Goal: Information Seeking & Learning: Check status

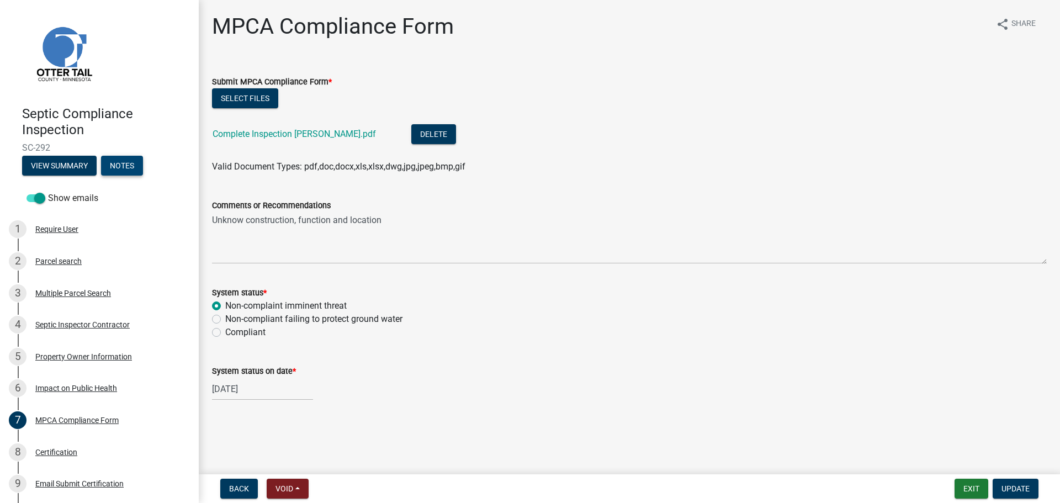
click at [123, 163] on button "Notes" at bounding box center [122, 166] width 42 height 20
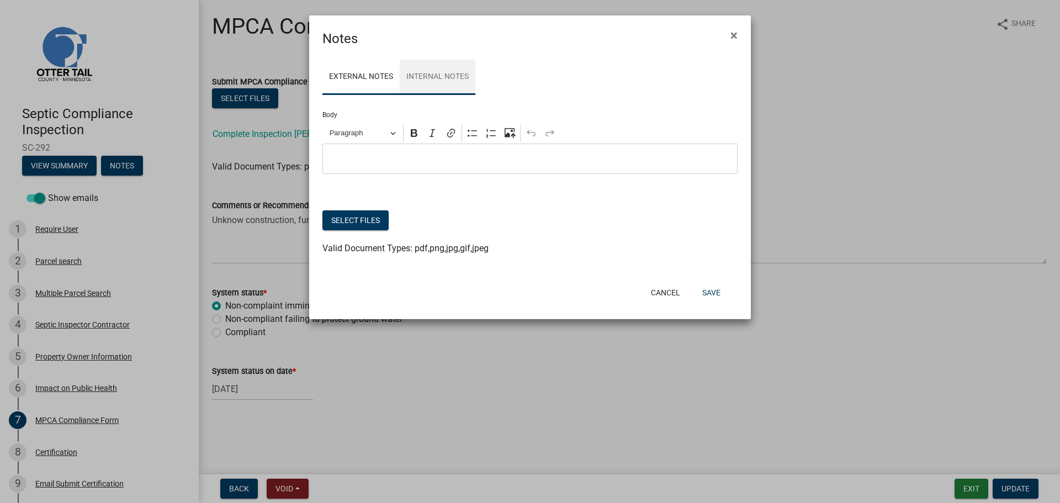
click at [469, 81] on link "Internal Notes" at bounding box center [438, 77] width 76 height 35
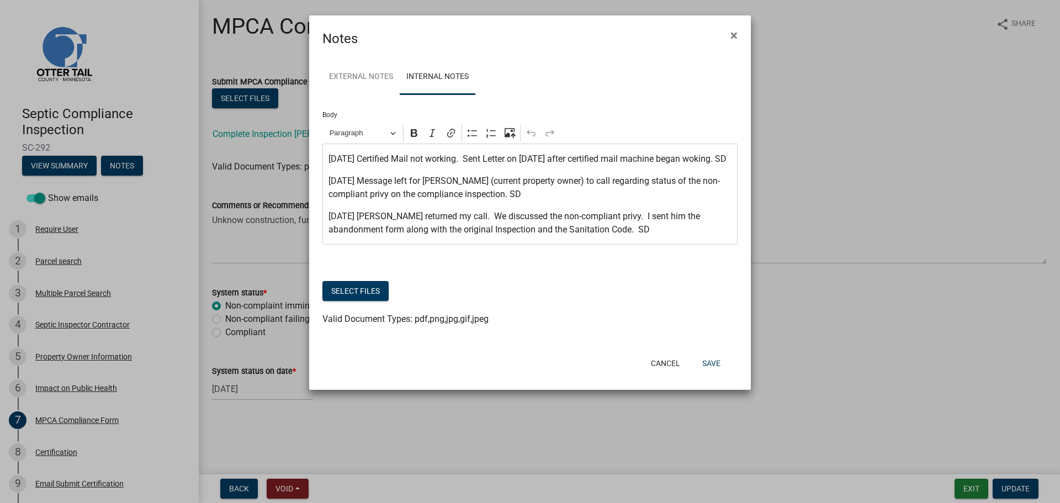
click at [676, 236] on p "2025-01-23 Brian returned my call. We discussed the non-compliant privy. I sent…" at bounding box center [530, 223] width 404 height 26
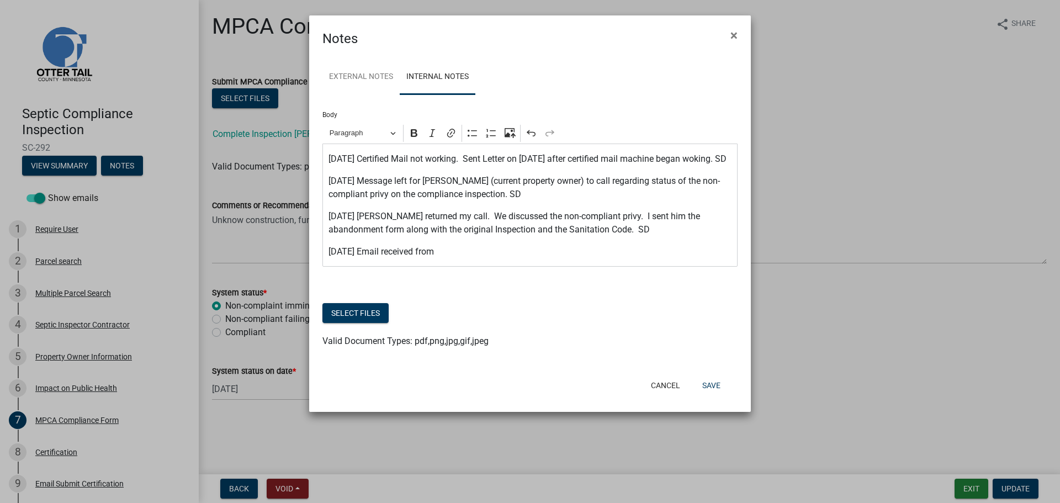
click at [466, 258] on p "2025-09-17 Email received from" at bounding box center [530, 251] width 404 height 13
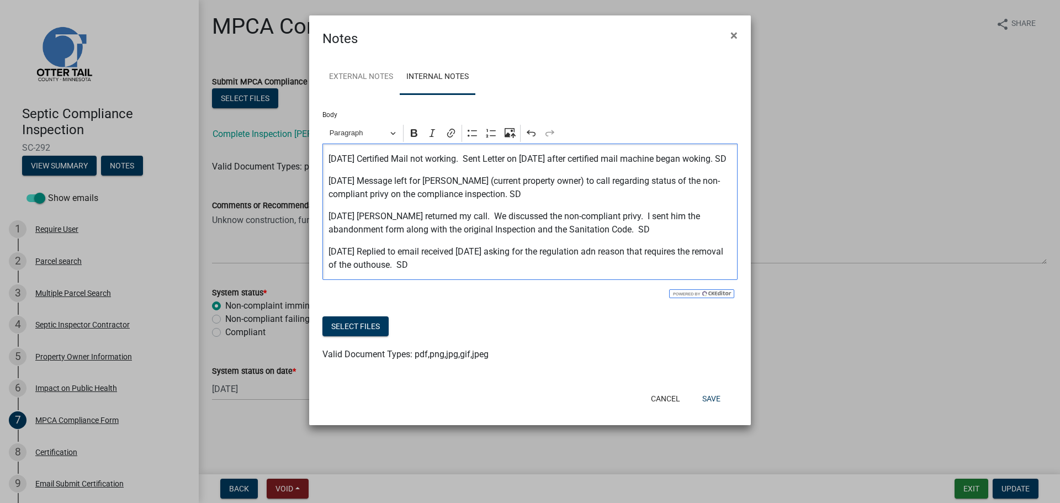
click at [624, 268] on p "2025-09-18 Replied to email received 2025-09-17 asking for the regulation adn r…" at bounding box center [530, 258] width 404 height 26
click at [344, 336] on button "Select files" at bounding box center [355, 326] width 66 height 20
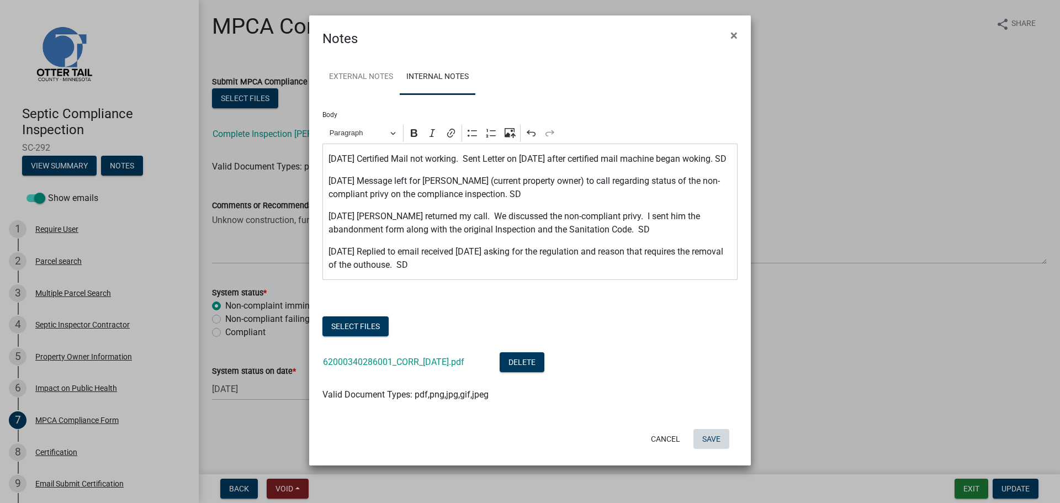
click at [711, 448] on button "Save" at bounding box center [711, 439] width 36 height 20
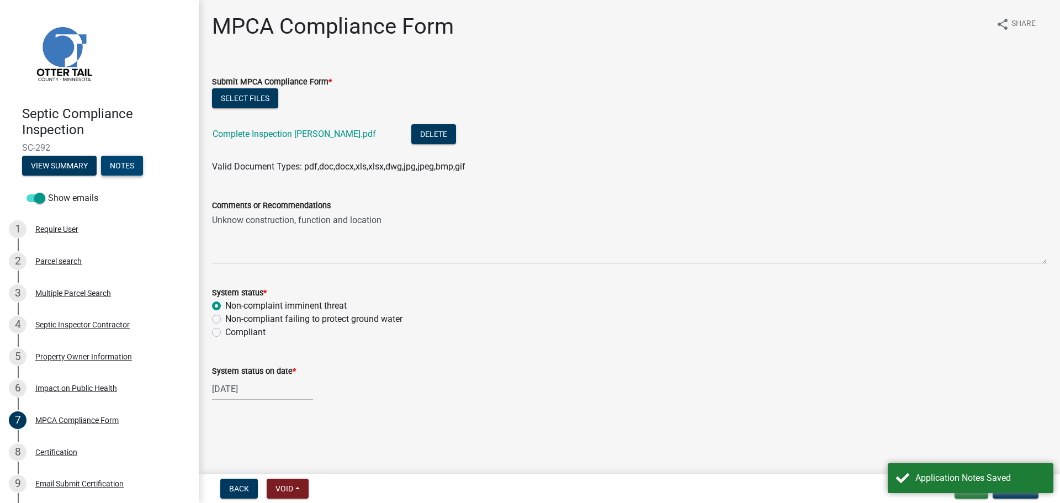
click at [126, 166] on button "Notes" at bounding box center [122, 166] width 42 height 20
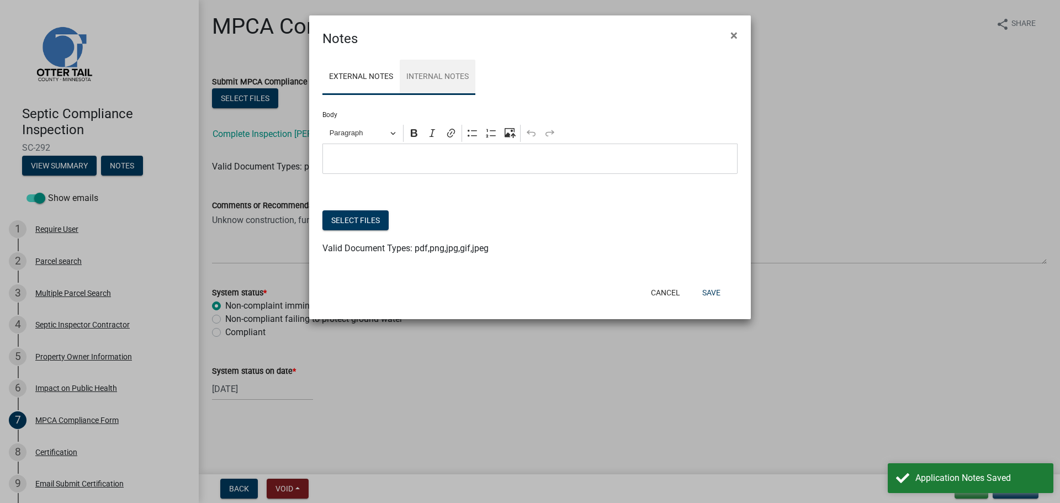
click at [455, 78] on link "Internal Notes" at bounding box center [438, 77] width 76 height 35
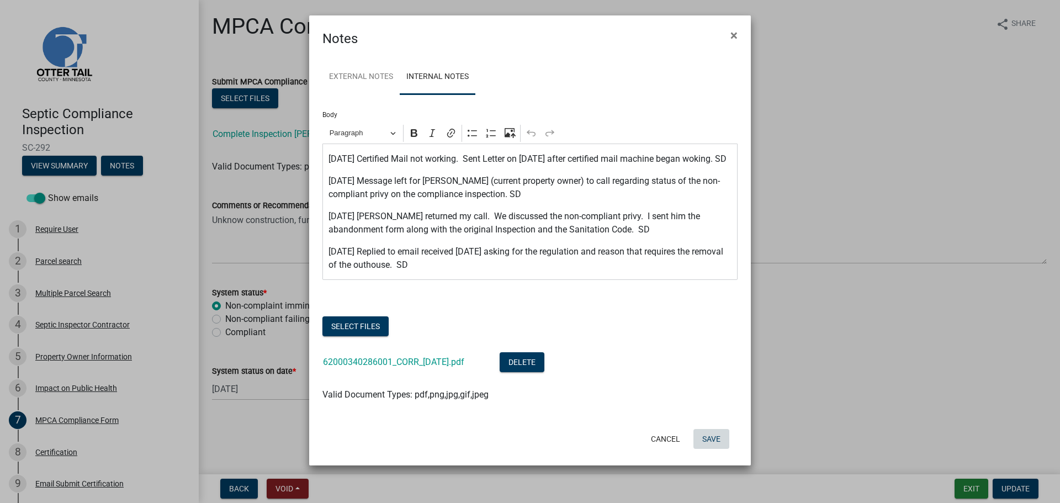
click at [713, 449] on button "Save" at bounding box center [711, 439] width 36 height 20
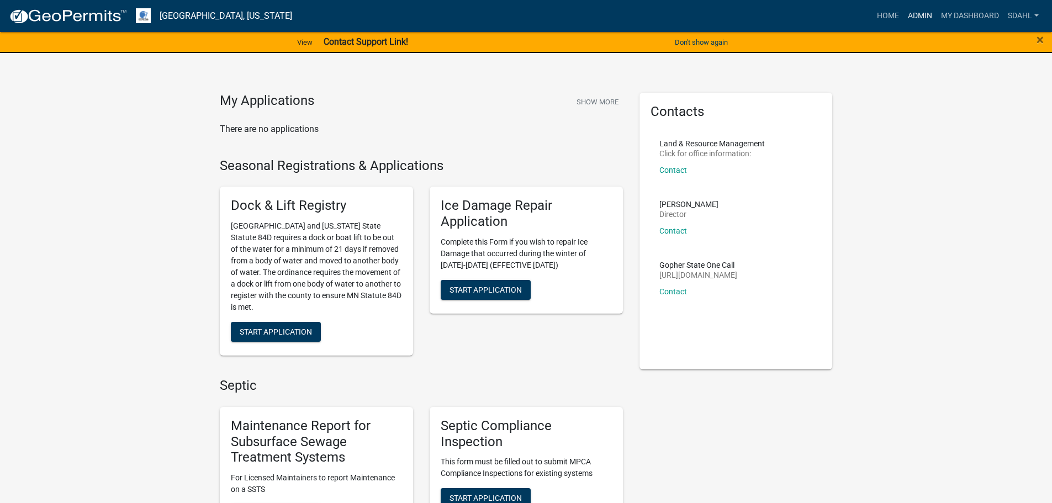
drag, startPoint x: 915, startPoint y: 14, endPoint x: 908, endPoint y: 20, distance: 9.1
click at [915, 14] on link "Admin" at bounding box center [919, 16] width 33 height 21
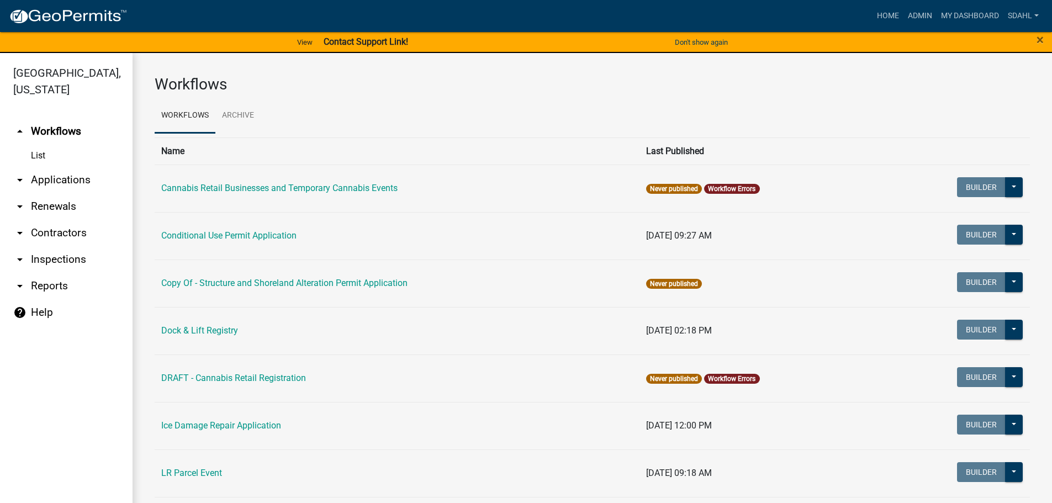
click at [52, 183] on link "arrow_drop_down Applications" at bounding box center [66, 180] width 132 height 26
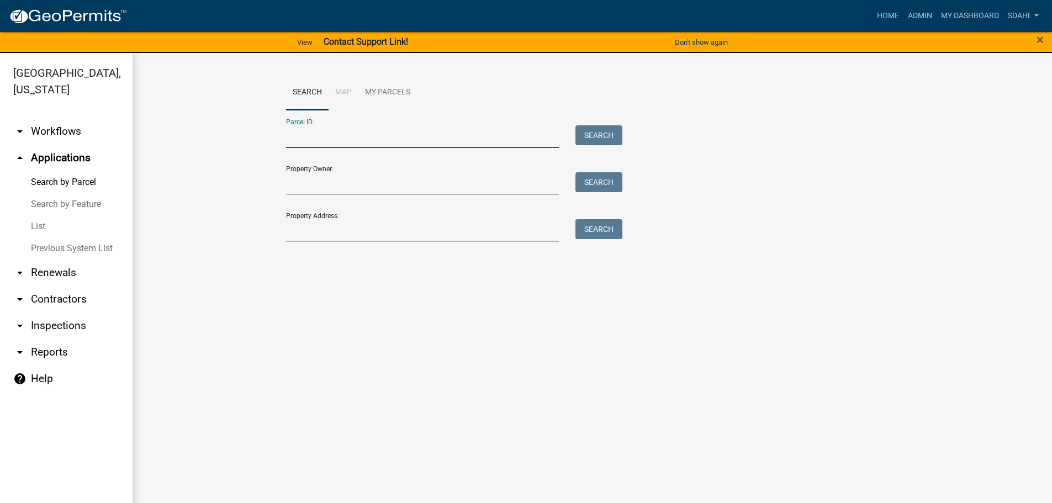
click at [362, 133] on input "Parcel ID:" at bounding box center [422, 136] width 273 height 23
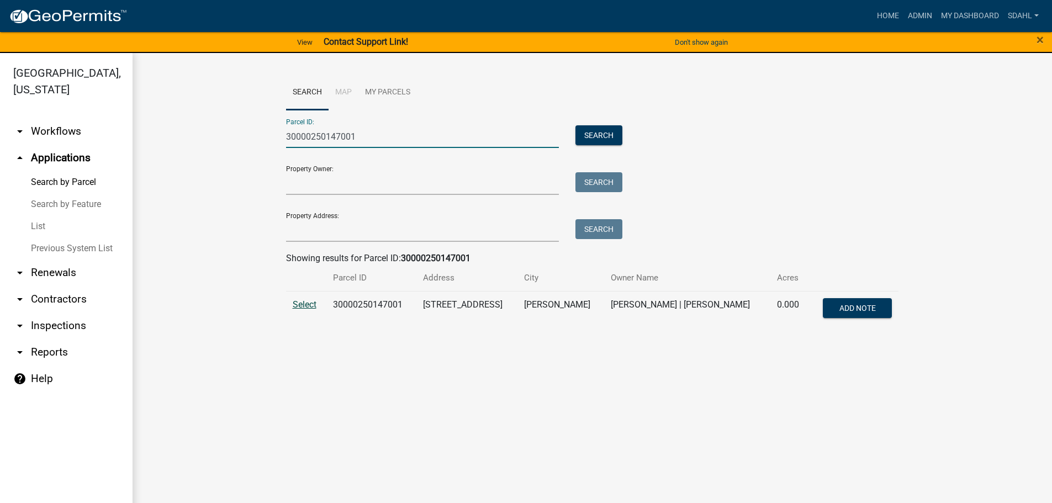
type input "30000250147001"
click at [301, 303] on span "Select" at bounding box center [305, 304] width 24 height 10
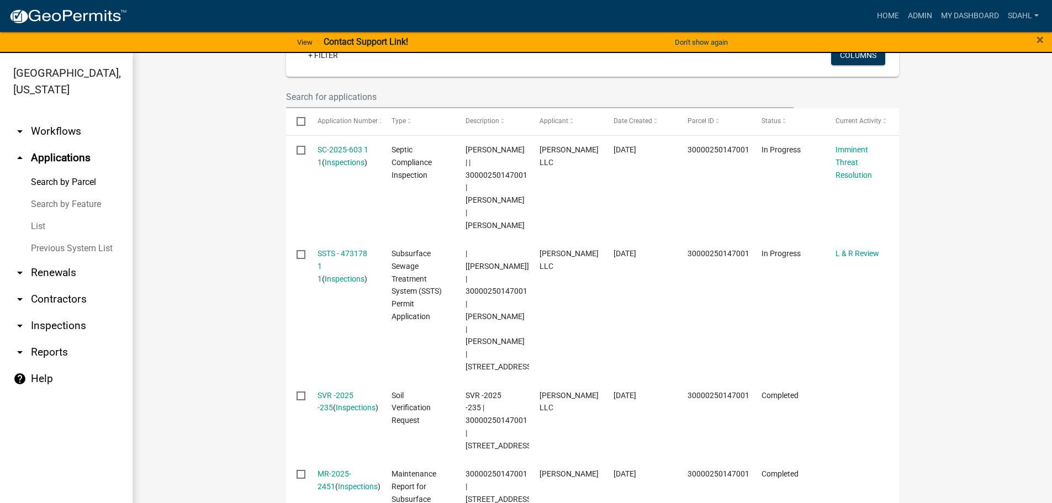
scroll to position [276, 0]
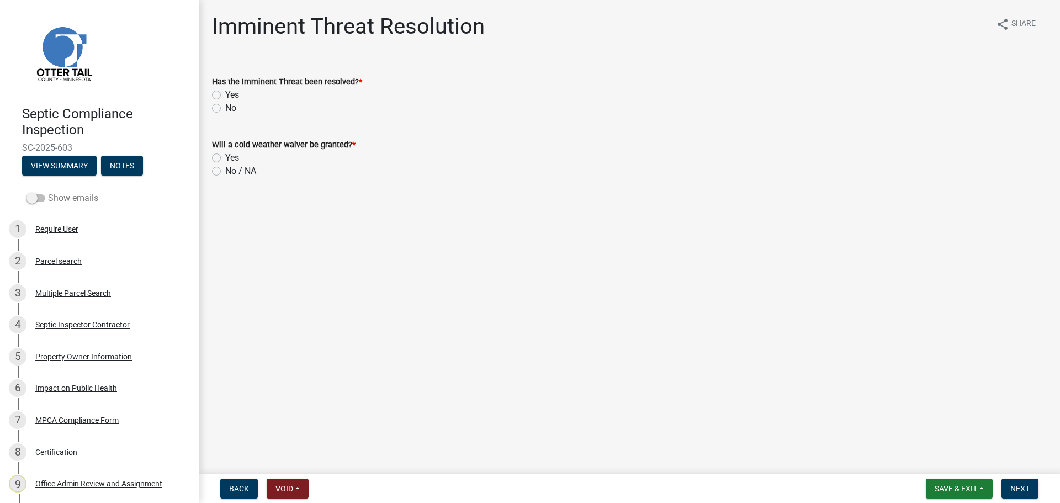
click at [39, 198] on span at bounding box center [35, 198] width 19 height 8
click at [48, 192] on input "Show emails" at bounding box center [48, 192] width 0 height 0
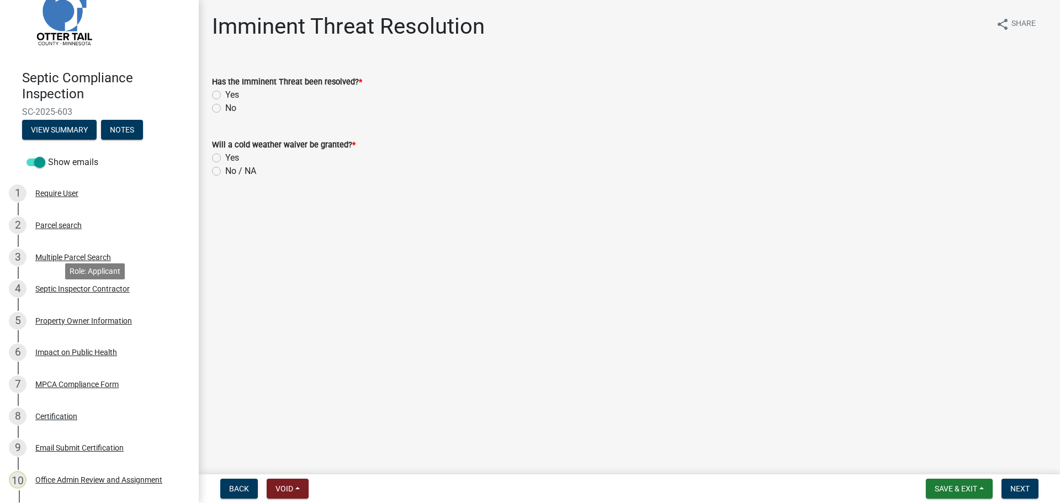
scroll to position [55, 0]
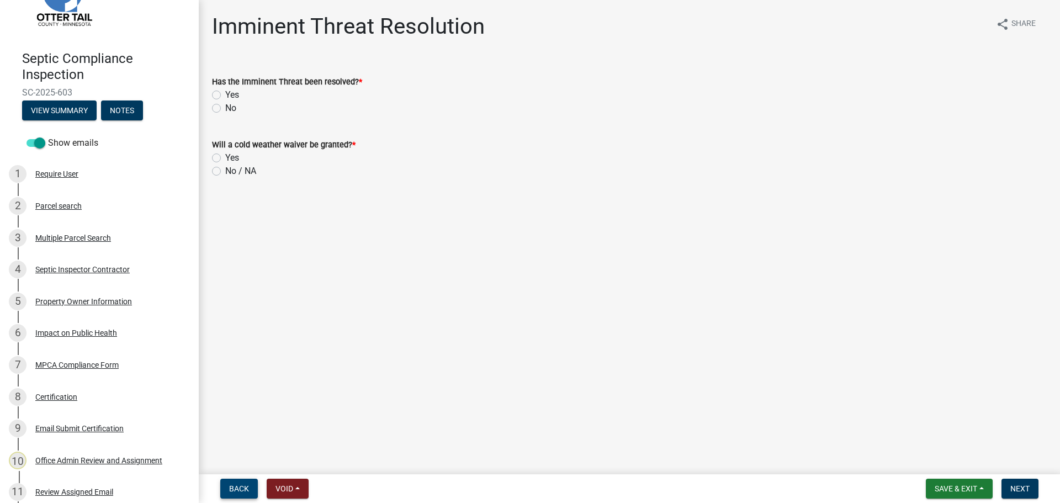
click at [247, 487] on span "Back" at bounding box center [239, 488] width 20 height 9
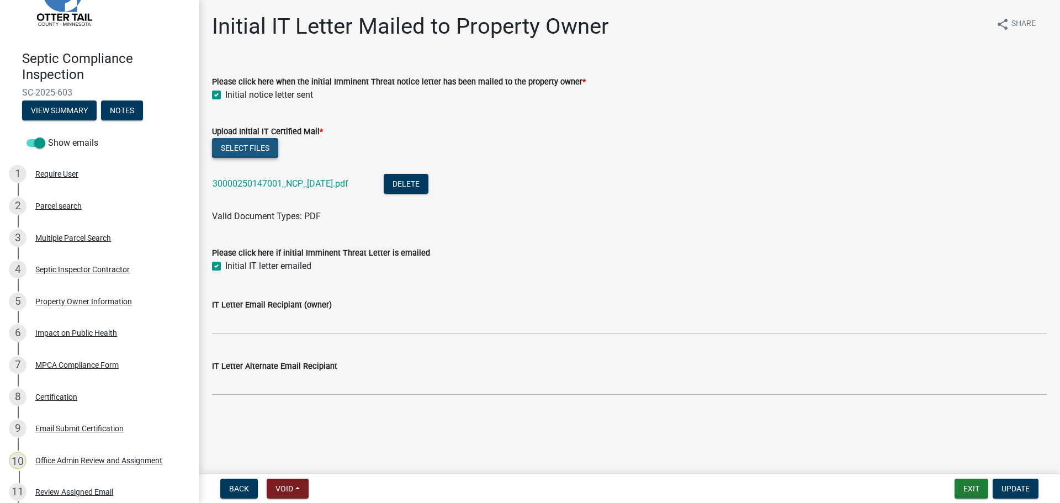
click at [237, 144] on button "Select files" at bounding box center [245, 148] width 66 height 20
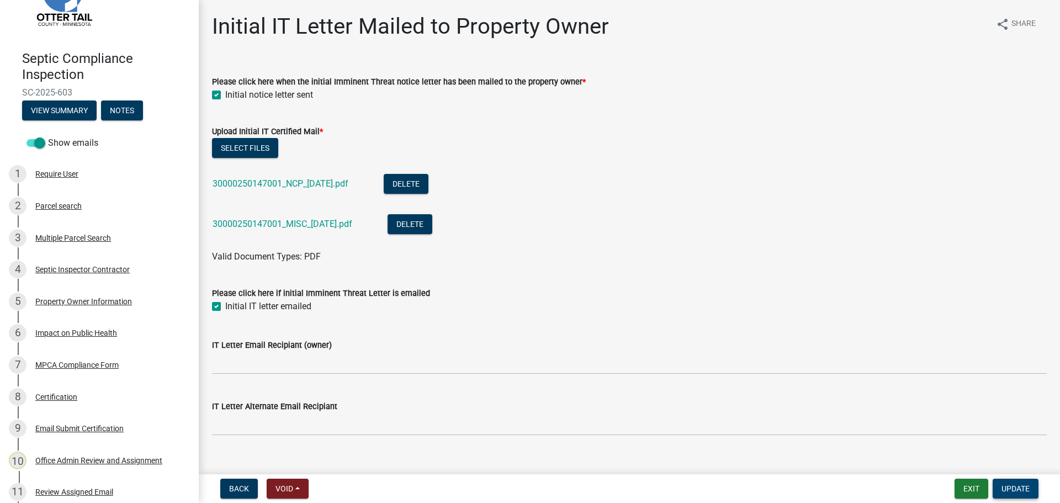
click at [1017, 489] on span "Update" at bounding box center [1015, 488] width 28 height 9
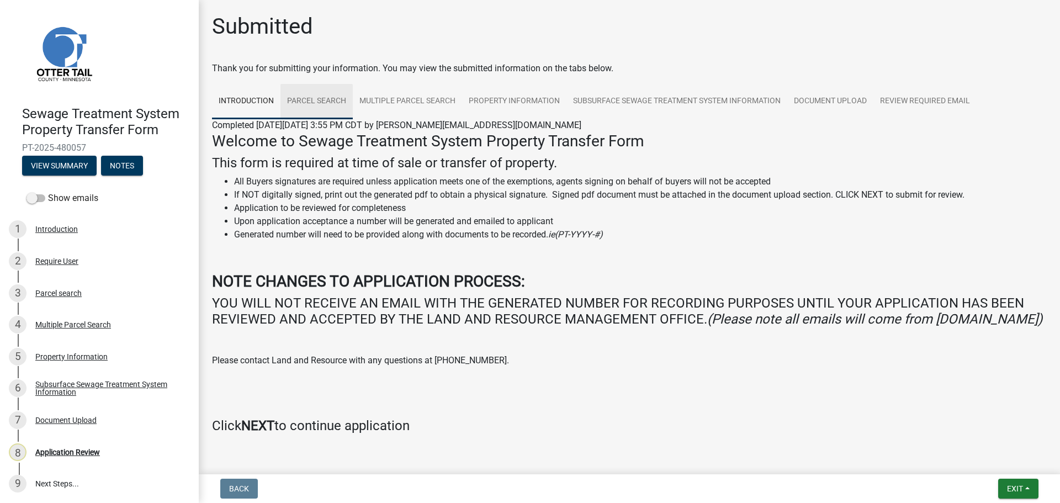
click at [314, 102] on link "Parcel search" at bounding box center [316, 101] width 72 height 35
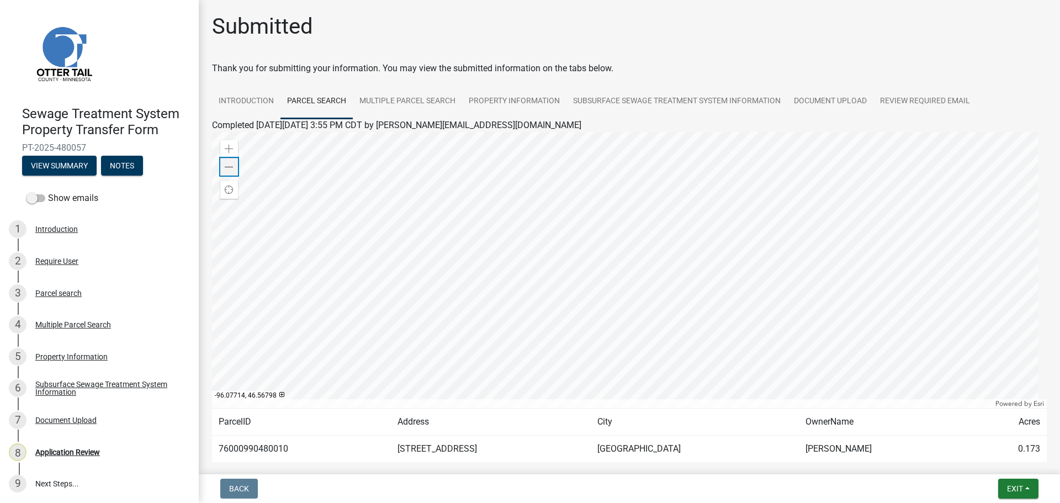
click at [225, 169] on span at bounding box center [229, 167] width 9 height 9
click at [415, 100] on link "Multiple Parcel Search" at bounding box center [407, 101] width 109 height 35
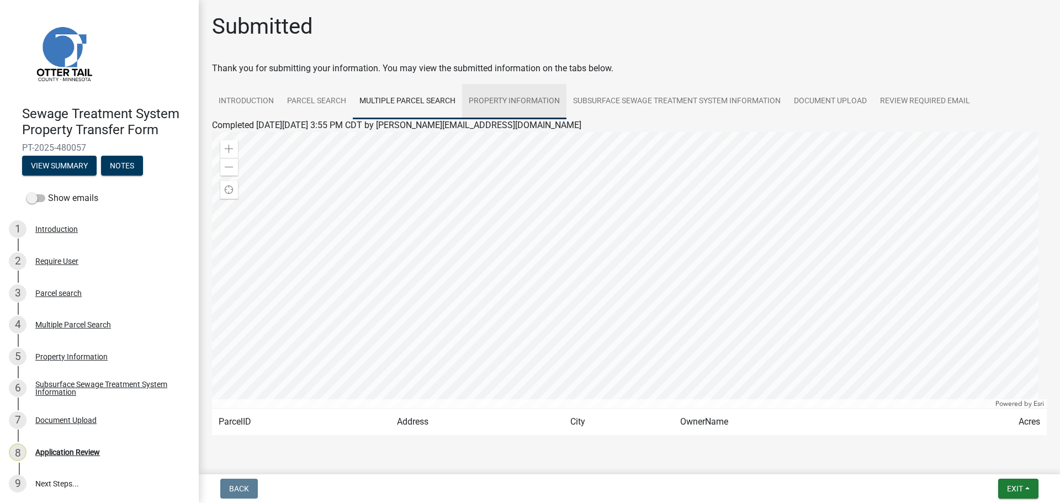
click at [533, 100] on link "Property Information" at bounding box center [514, 101] width 104 height 35
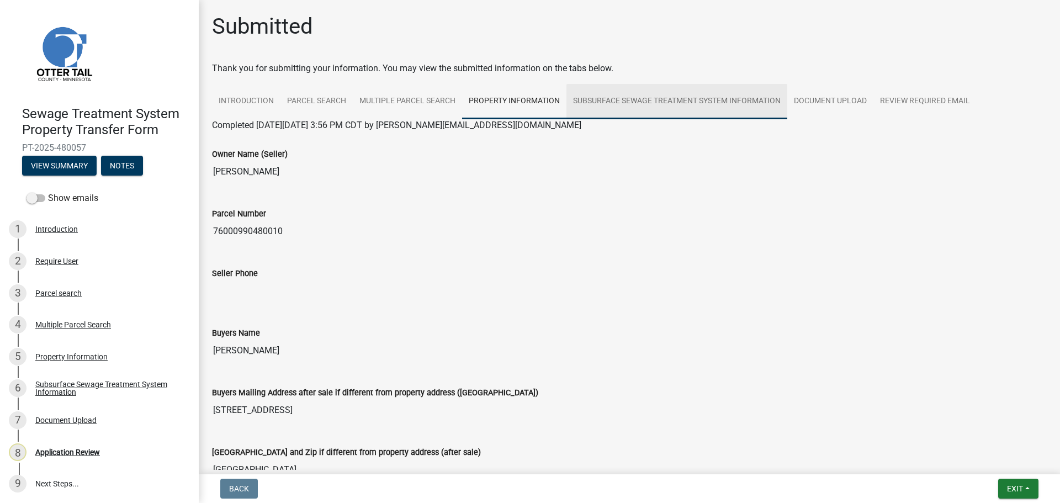
click at [650, 105] on link "Subsurface Sewage Treatment System Information" at bounding box center [676, 101] width 221 height 35
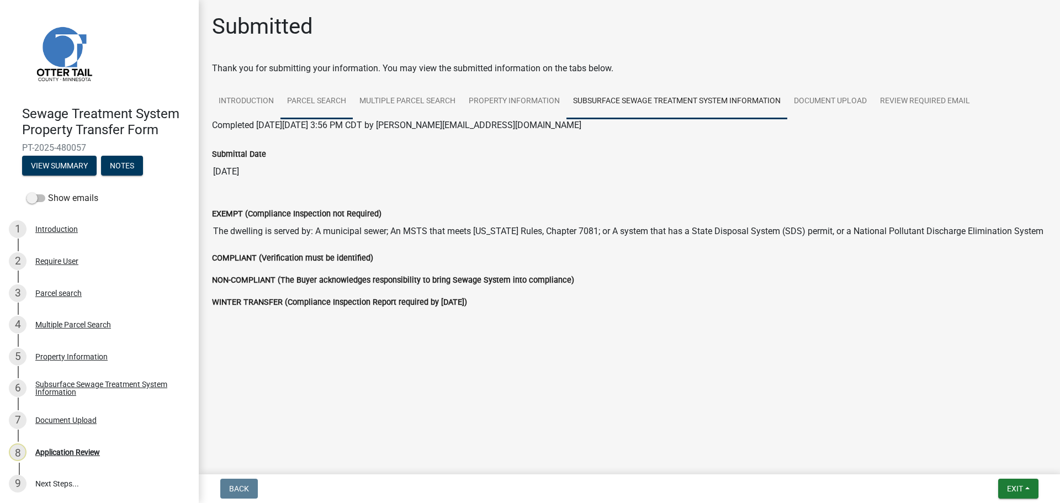
click at [305, 106] on link "Parcel search" at bounding box center [316, 101] width 72 height 35
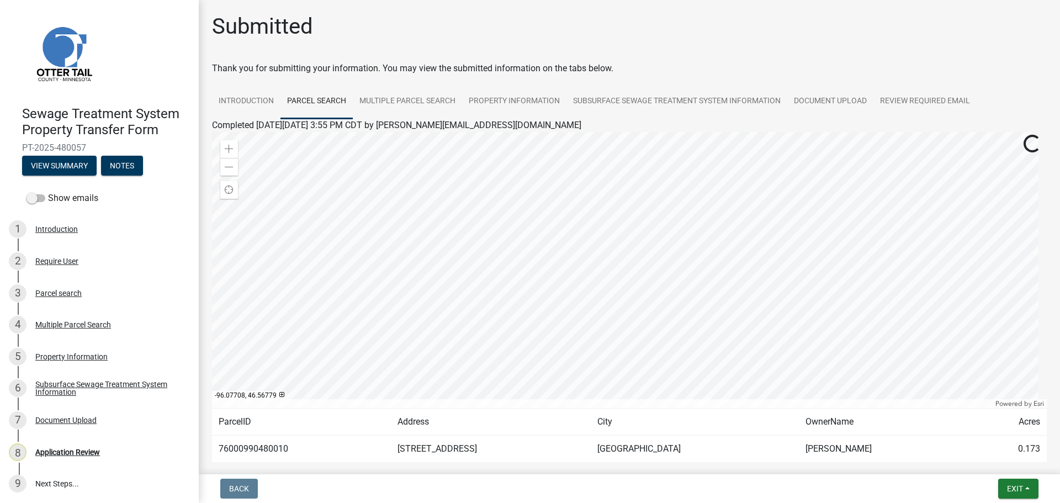
click at [256, 450] on td "76000990480010" at bounding box center [301, 449] width 179 height 27
copy td "76000990480010"
click at [230, 169] on span at bounding box center [229, 167] width 9 height 9
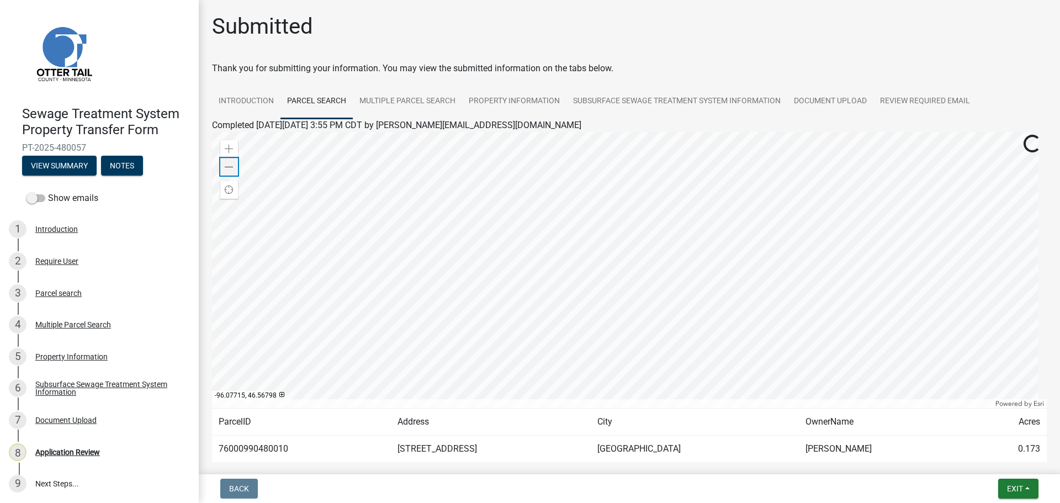
click at [230, 169] on span at bounding box center [229, 167] width 9 height 9
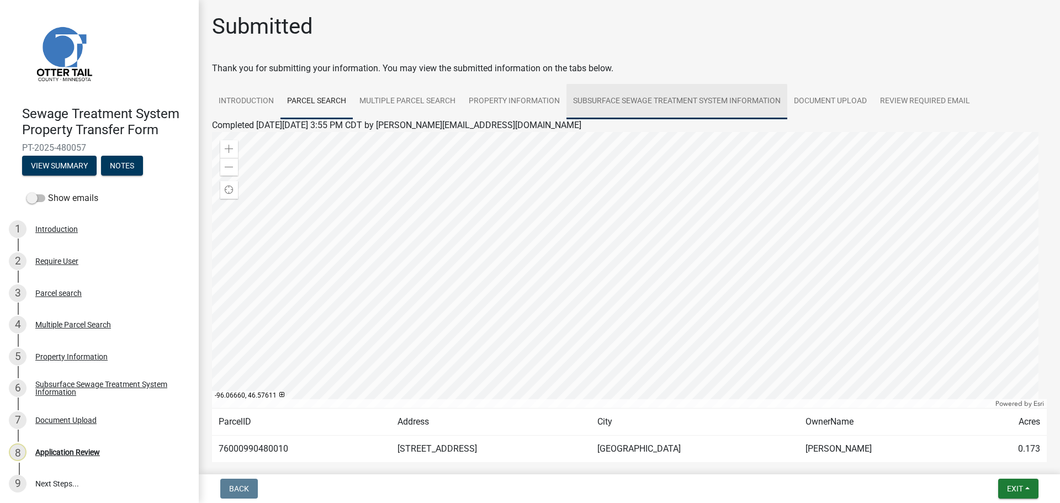
click at [671, 101] on link "Subsurface Sewage Treatment System Information" at bounding box center [676, 101] width 221 height 35
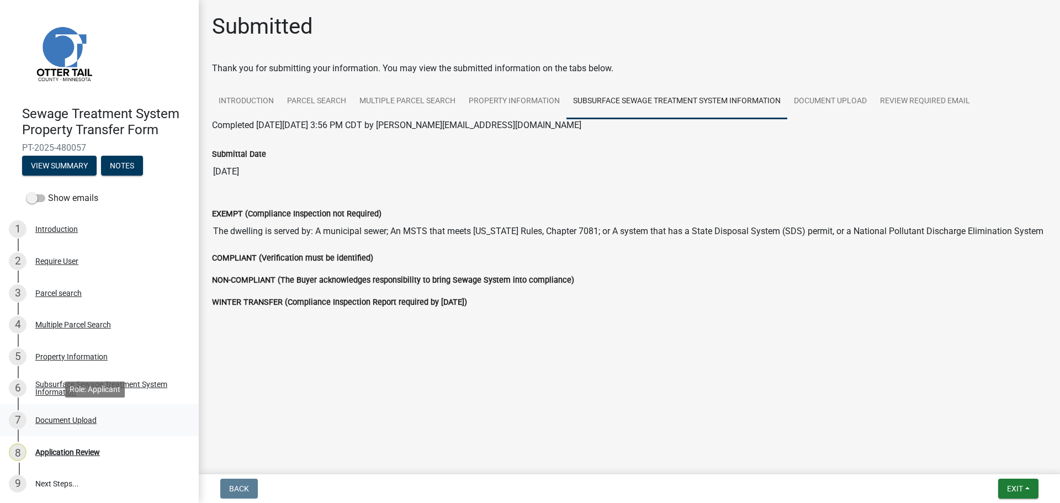
click at [54, 423] on div "Document Upload" at bounding box center [65, 420] width 61 height 8
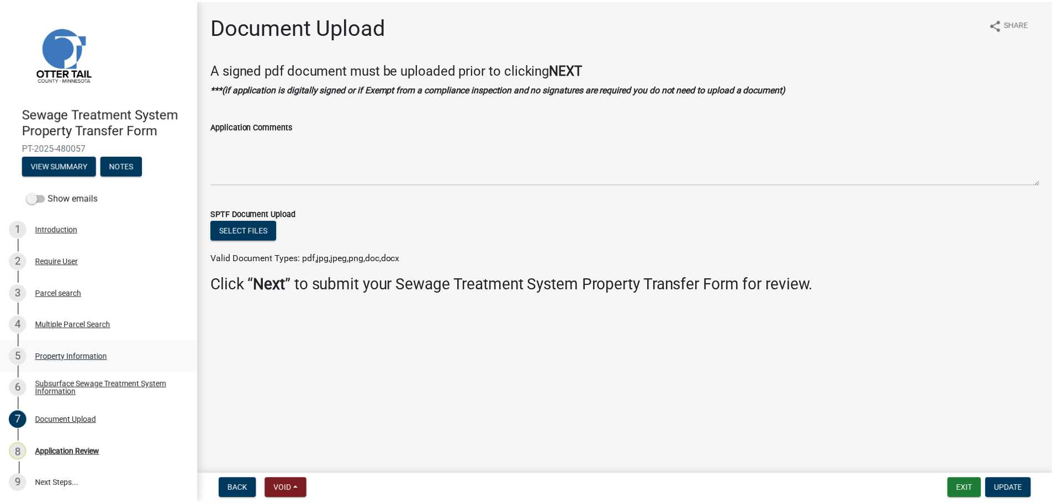
scroll to position [1, 0]
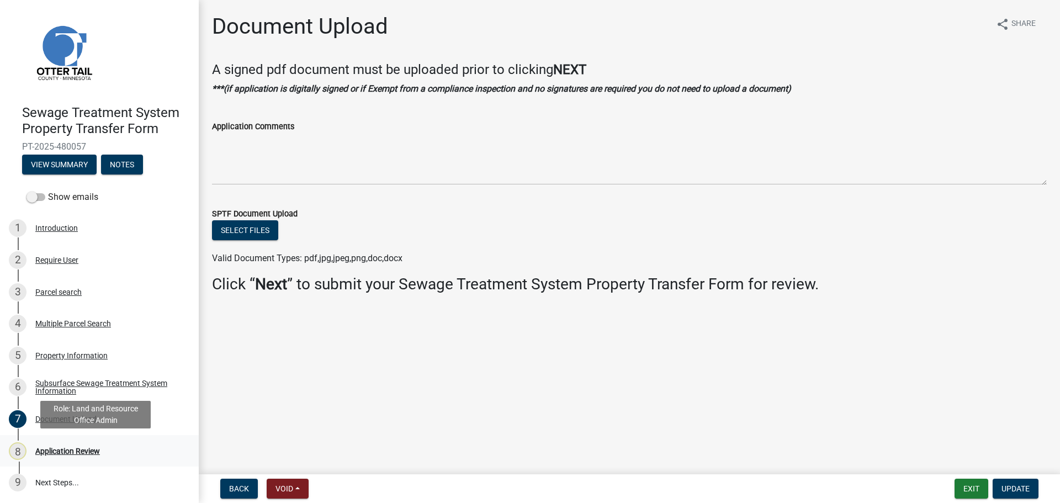
click at [80, 448] on div "Application Review" at bounding box center [67, 451] width 65 height 8
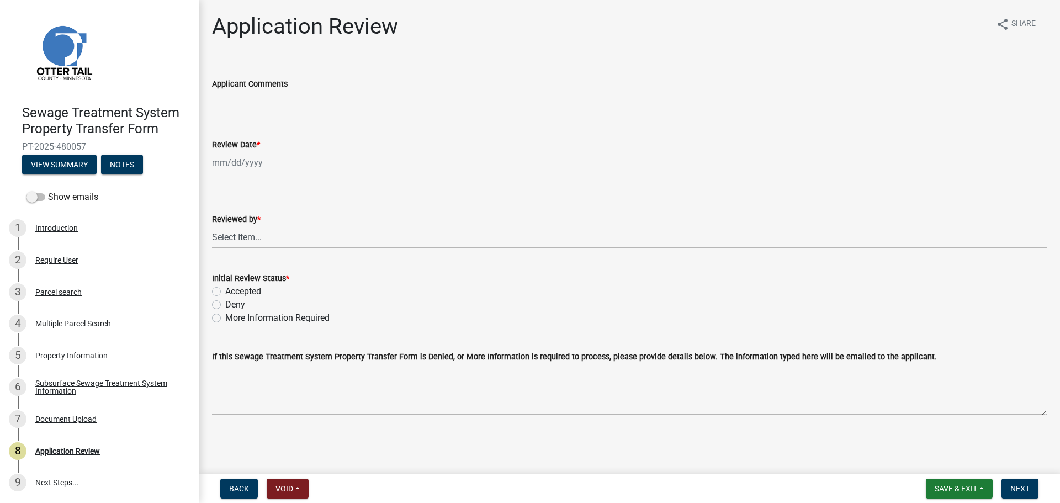
click at [253, 165] on div at bounding box center [262, 162] width 101 height 23
select select "9"
select select "2025"
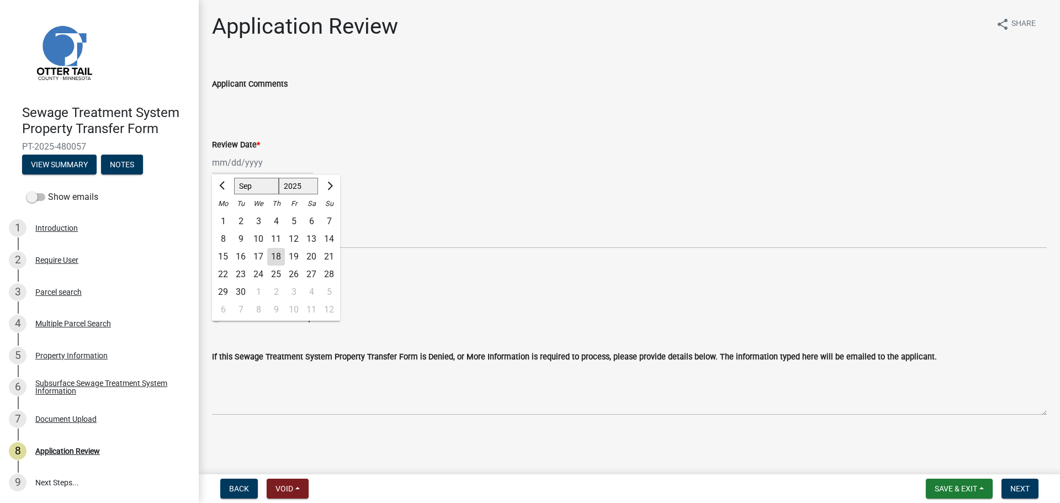
click at [274, 257] on div "18" at bounding box center [276, 257] width 18 height 18
type input "09/18/2025"
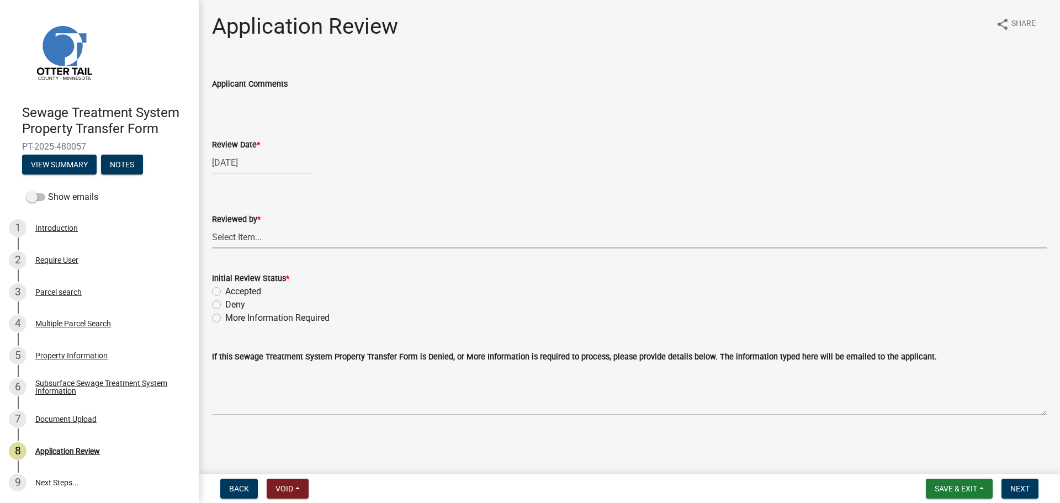
click at [269, 232] on select "Select Item... Alexis Newark Amy Busko Andrea Perales Brittany Tollefson Christ…" at bounding box center [629, 237] width 835 height 23
click at [212, 226] on select "Select Item... Alexis Newark Amy Busko Andrea Perales Brittany Tollefson Christ…" at bounding box center [629, 237] width 835 height 23
select select "67745ee8-7159-4960-80f9-a638286b467c"
click at [247, 296] on label "Accepted" at bounding box center [243, 291] width 36 height 13
click at [232, 292] on input "Accepted" at bounding box center [228, 288] width 7 height 7
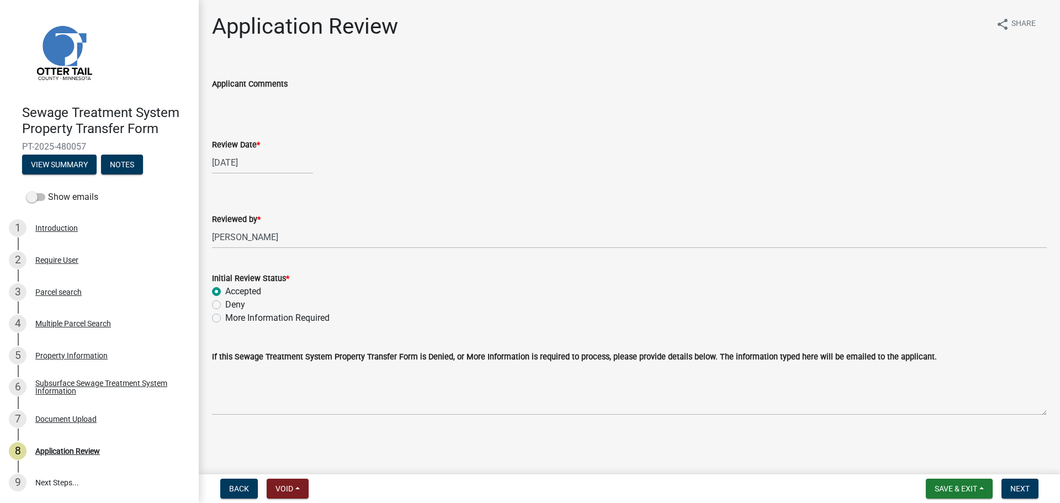
radio input "true"
click at [1015, 485] on span "Next" at bounding box center [1019, 488] width 19 height 9
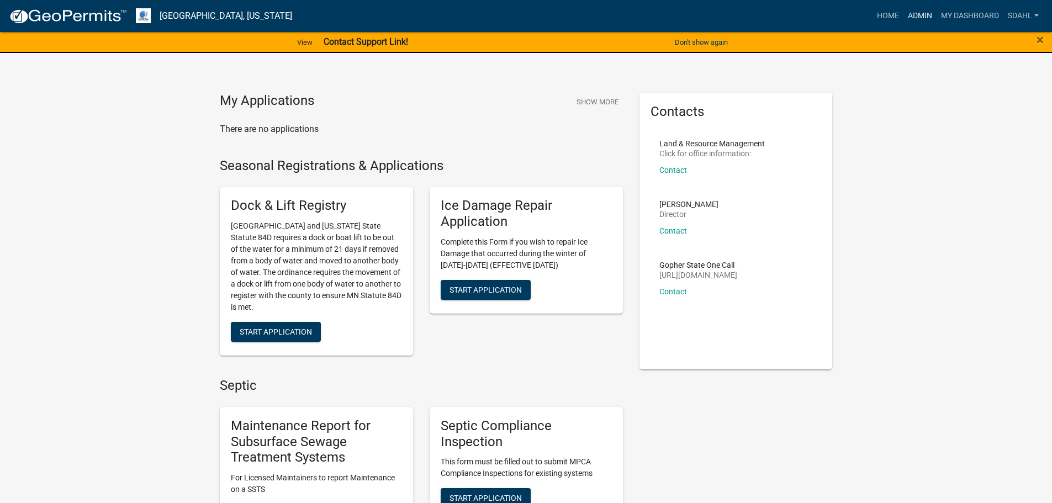
click at [925, 15] on link "Admin" at bounding box center [919, 16] width 33 height 21
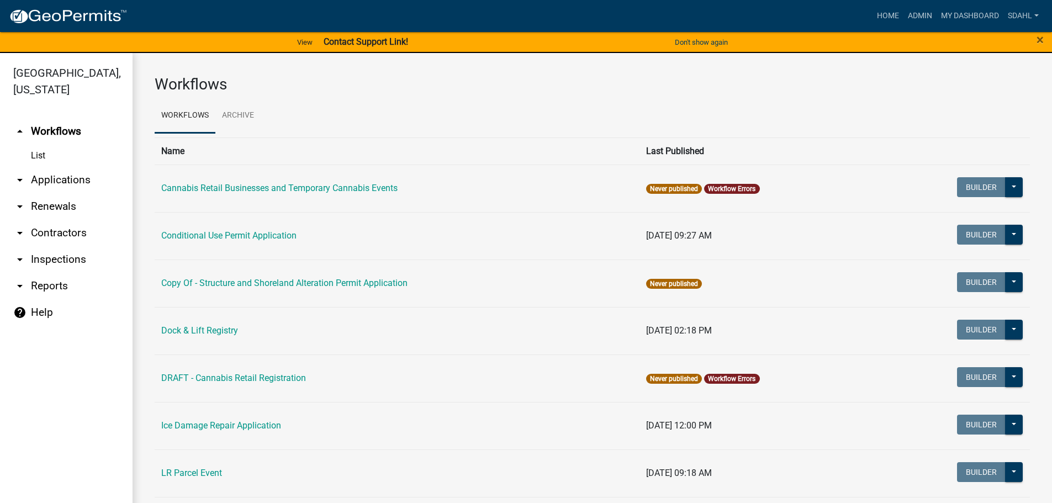
click at [84, 178] on link "arrow_drop_down Applications" at bounding box center [66, 180] width 132 height 26
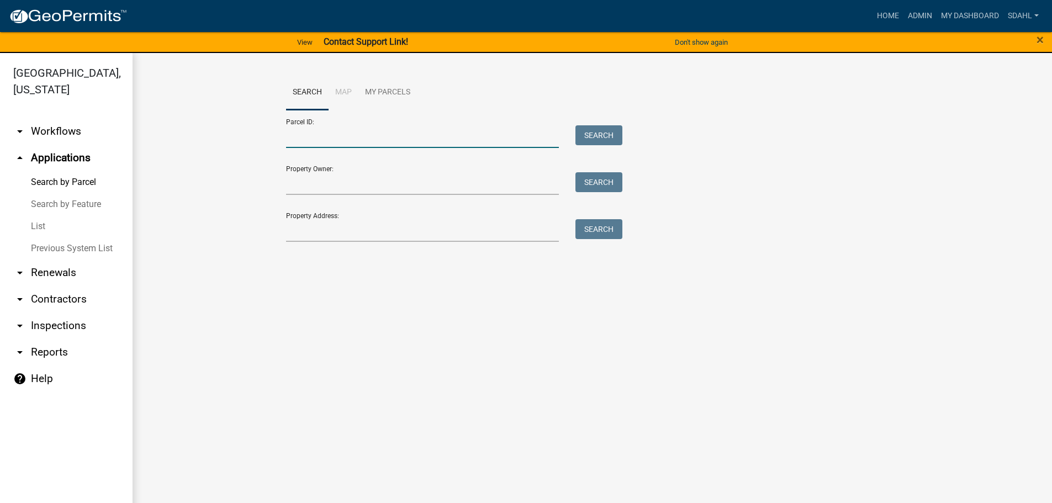
click at [394, 135] on input "Parcel ID:" at bounding box center [422, 136] width 273 height 23
paste input "76000990480010"
click at [595, 132] on button "Search" at bounding box center [598, 135] width 47 height 20
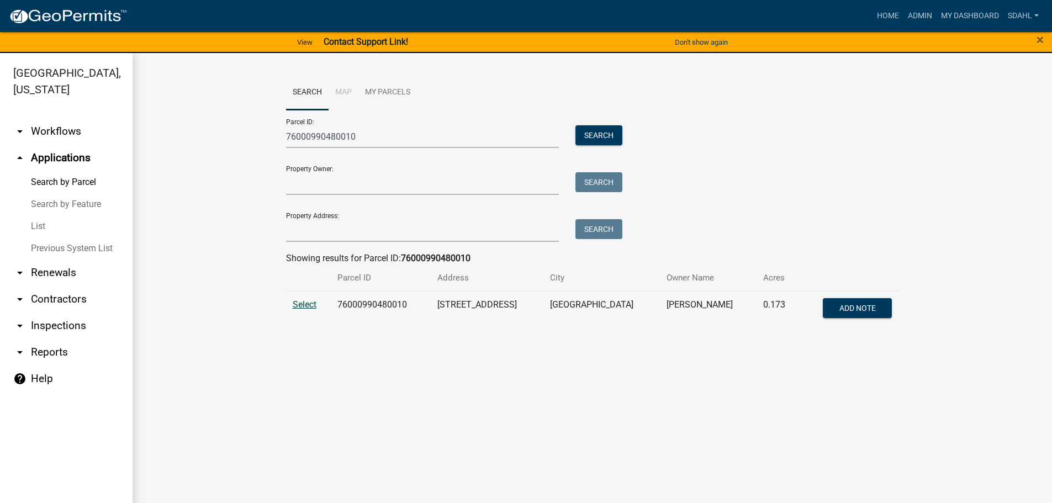
click at [312, 304] on span "Select" at bounding box center [305, 304] width 24 height 10
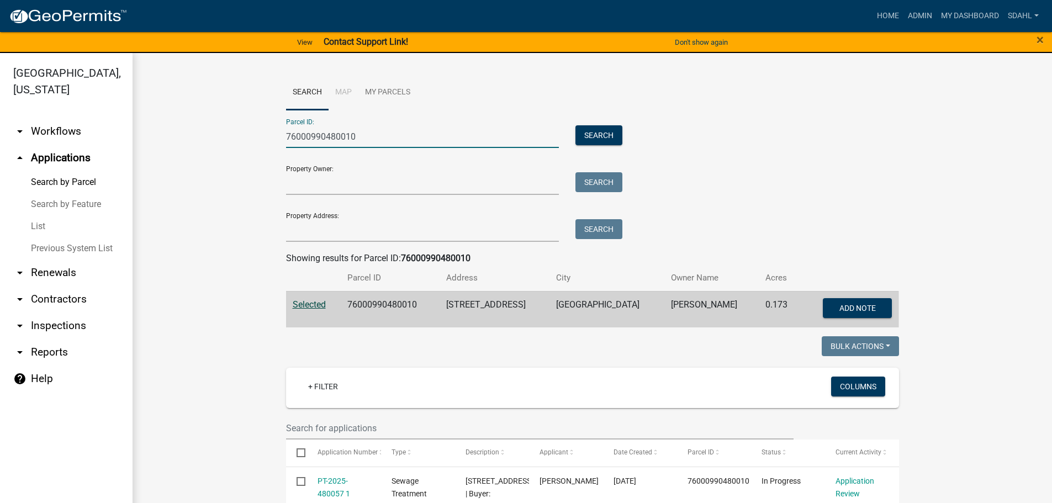
drag, startPoint x: 372, startPoint y: 140, endPoint x: 200, endPoint y: 152, distance: 172.1
click at [200, 152] on wm-workflow-application-search-view "Search Map My Parcels Parcel ID: 76000990480010 Search Property Owner: Search P…" at bounding box center [592, 427] width 875 height 705
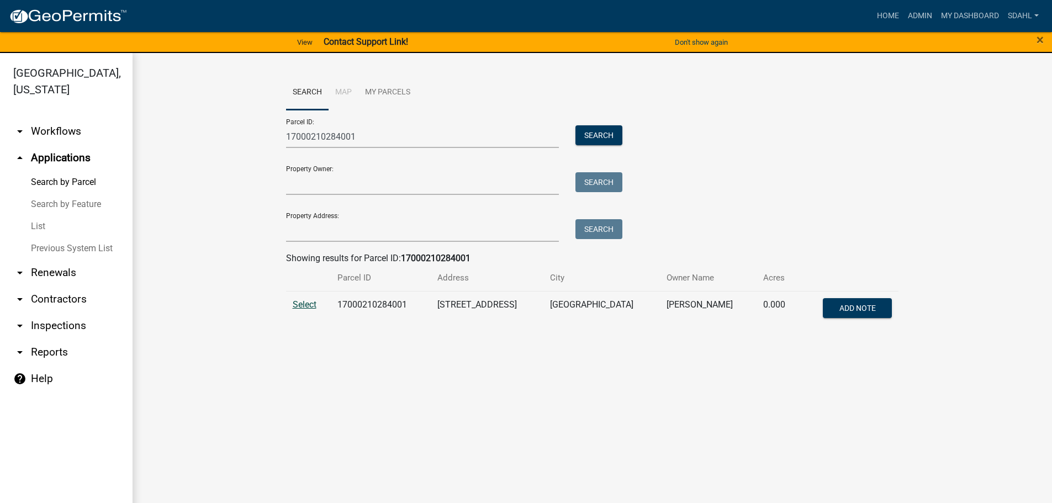
click at [304, 309] on span "Select" at bounding box center [305, 304] width 24 height 10
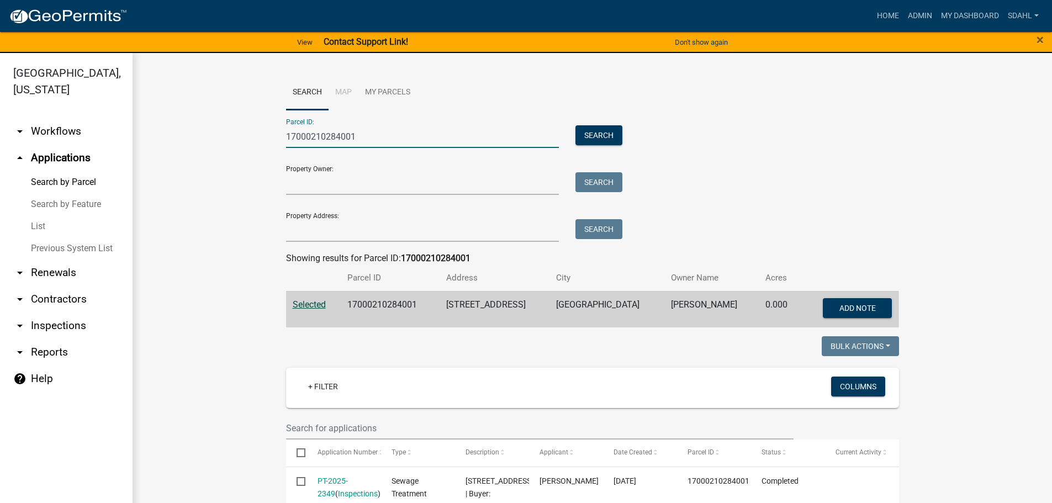
drag, startPoint x: 361, startPoint y: 139, endPoint x: 175, endPoint y: 142, distance: 186.1
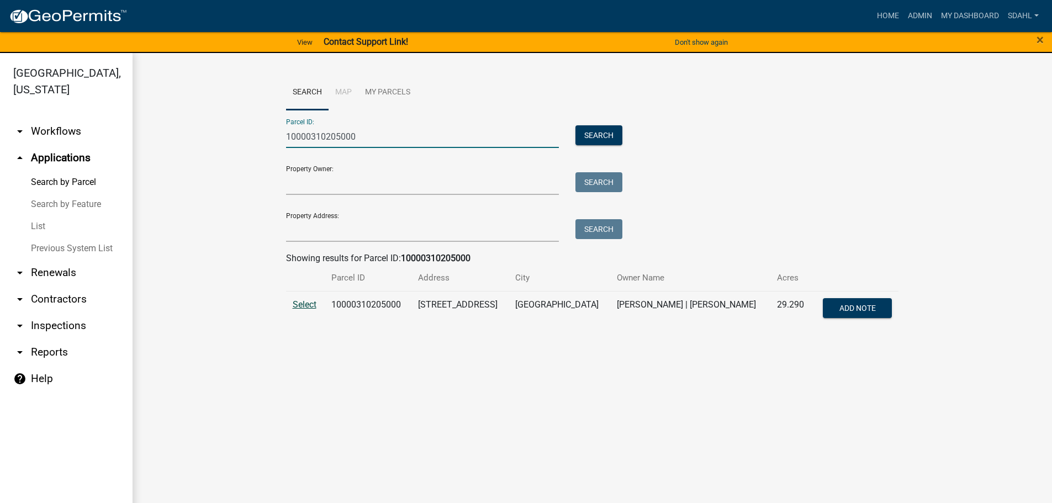
type input "10000310205000"
click at [297, 307] on span "Select" at bounding box center [305, 304] width 24 height 10
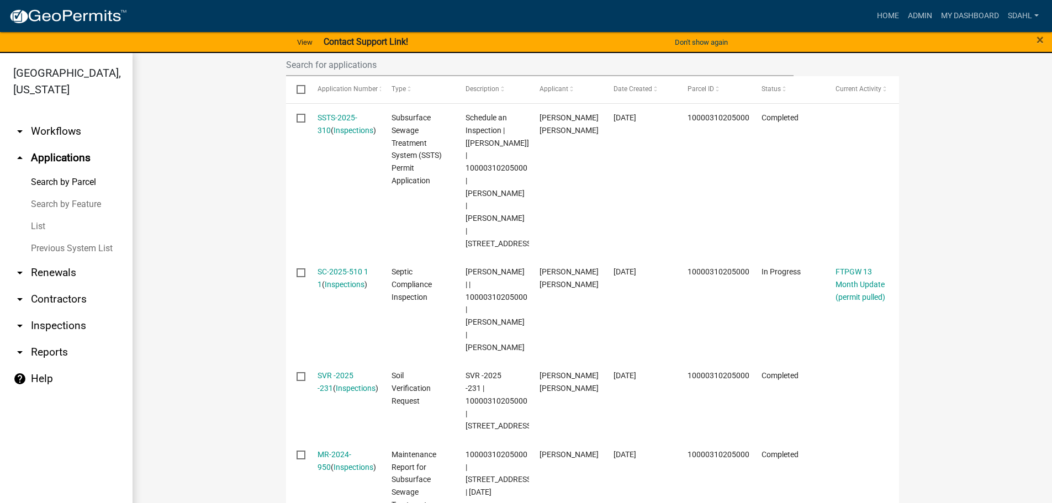
scroll to position [331, 0]
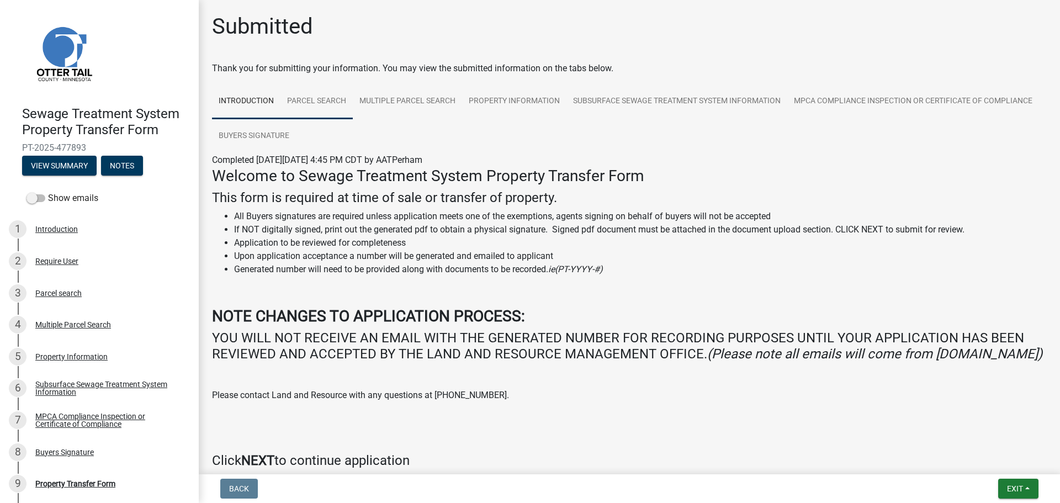
click at [319, 102] on link "Parcel search" at bounding box center [316, 101] width 72 height 35
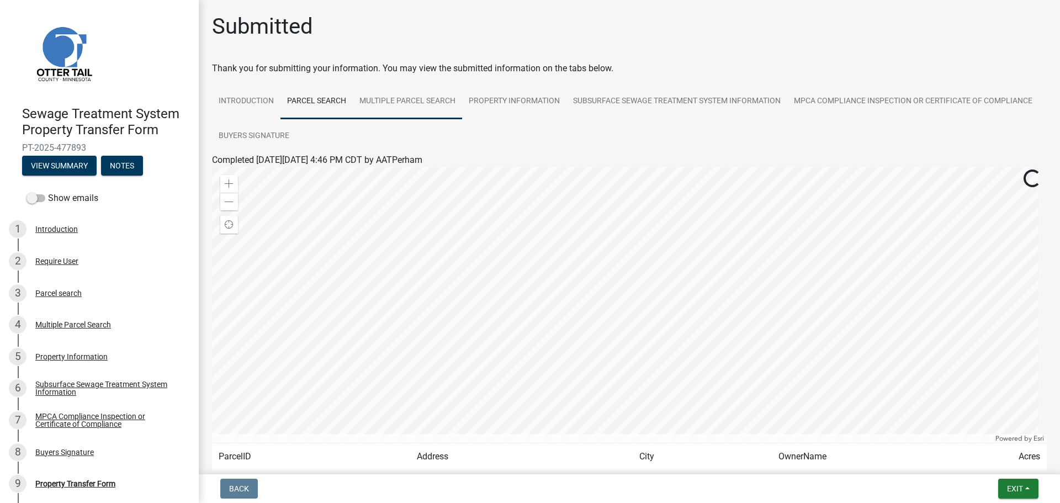
click at [423, 104] on link "Multiple Parcel Search" at bounding box center [407, 101] width 109 height 35
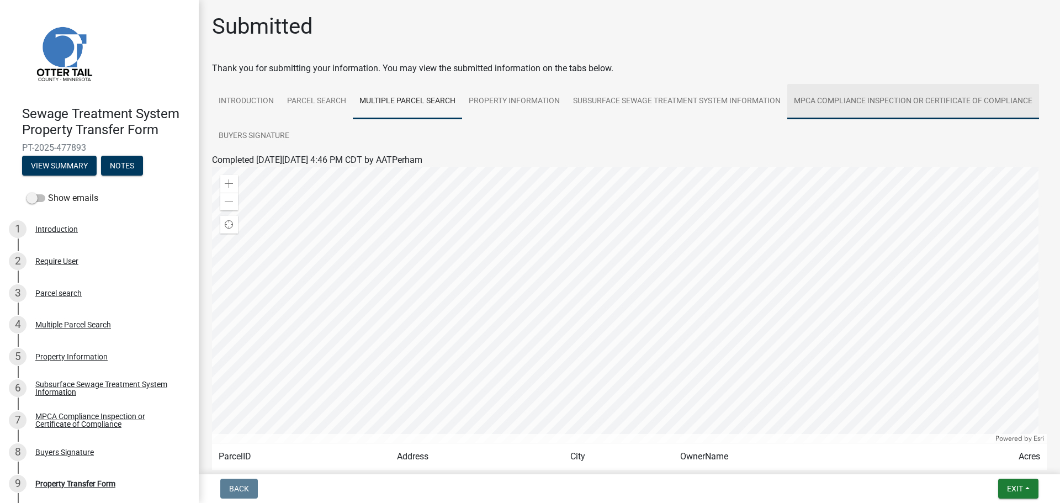
click at [787, 119] on link "MPCA Compliance Inspection or Certificate of Compliance" at bounding box center [913, 101] width 252 height 35
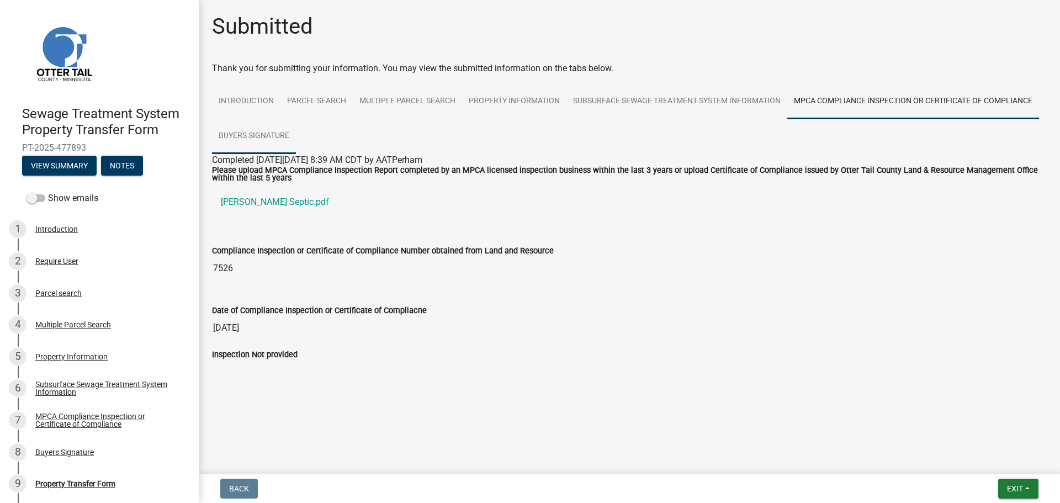
click at [267, 136] on link "Buyers Signature" at bounding box center [254, 136] width 84 height 35
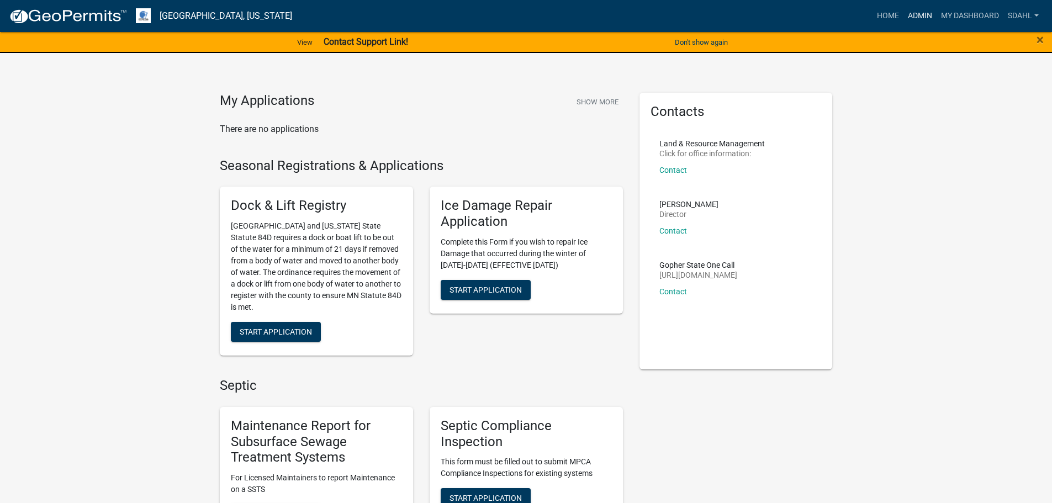
click at [915, 17] on link "Admin" at bounding box center [919, 16] width 33 height 21
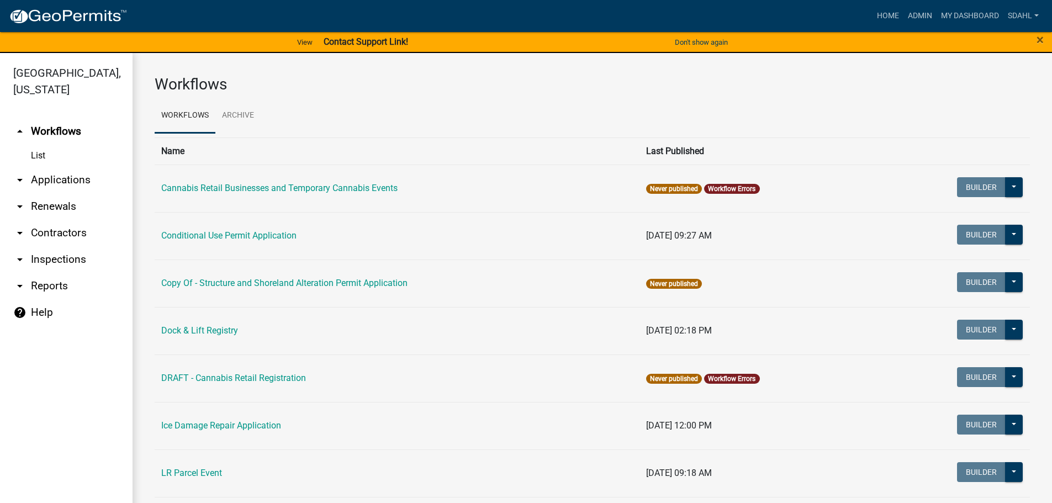
click at [70, 180] on link "arrow_drop_down Applications" at bounding box center [66, 180] width 132 height 26
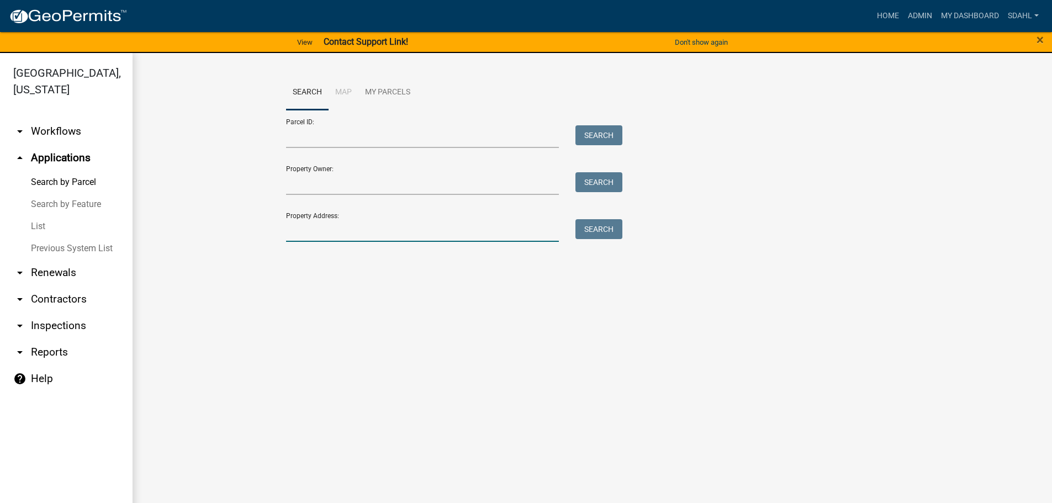
click at [356, 231] on input "Property Address:" at bounding box center [422, 230] width 273 height 23
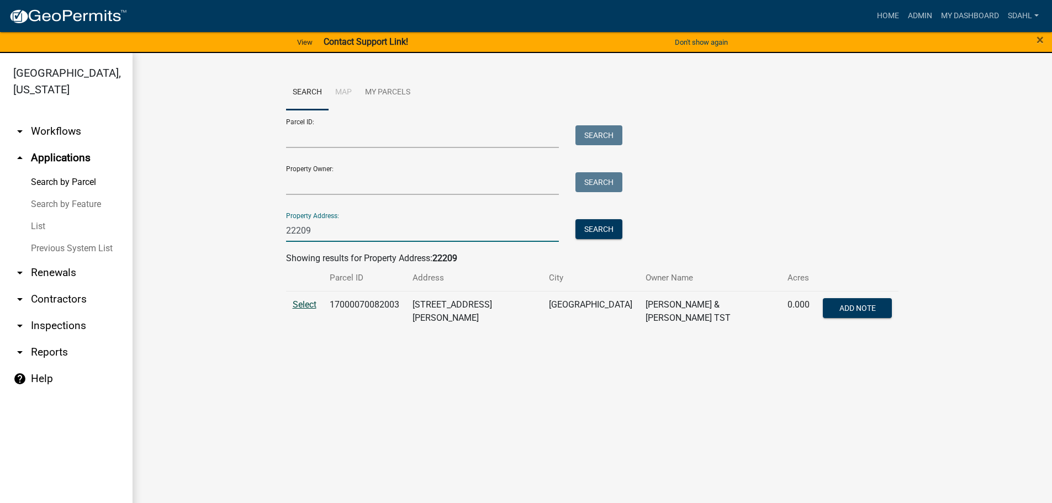
type input "22209"
click at [308, 306] on span "Select" at bounding box center [305, 304] width 24 height 10
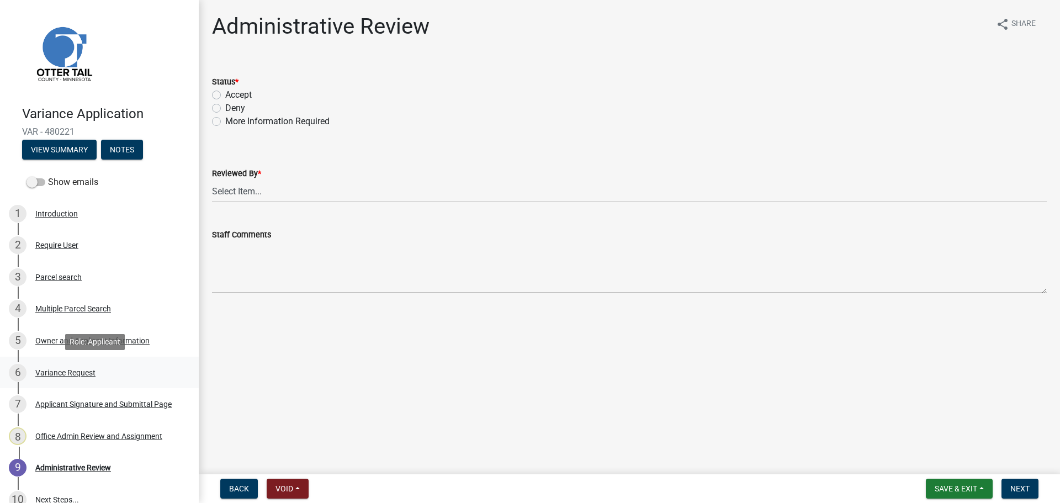
click at [87, 373] on div "Variance Request" at bounding box center [65, 373] width 60 height 8
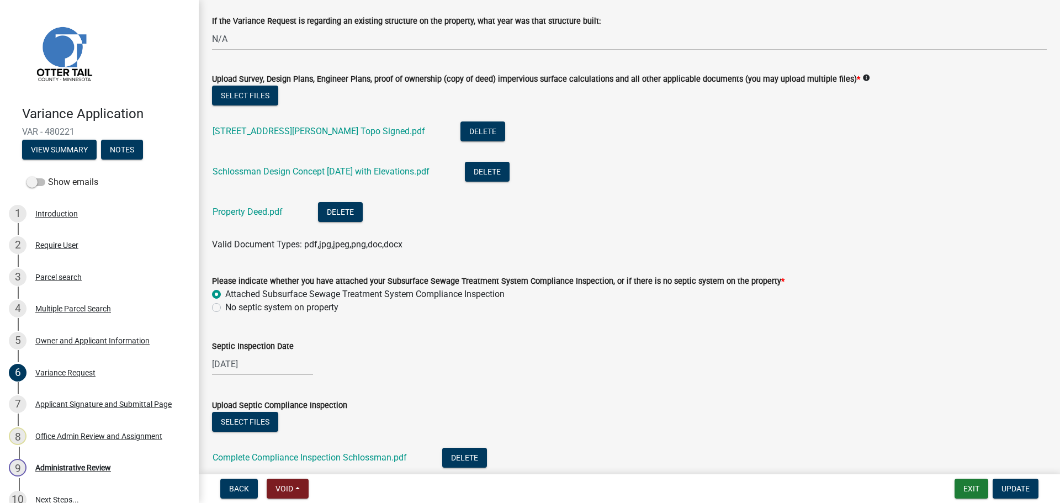
scroll to position [386, 0]
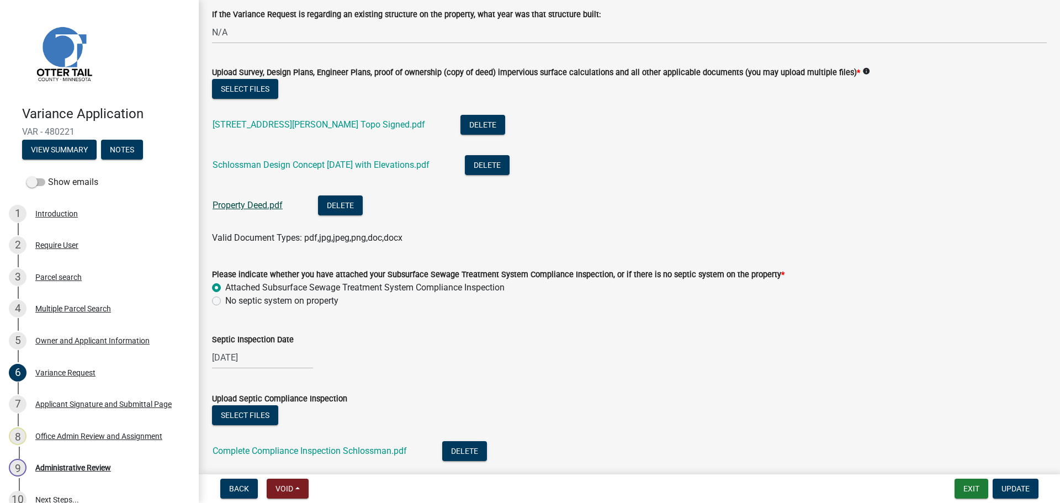
click at [256, 207] on link "Property Deed.pdf" at bounding box center [248, 205] width 70 height 10
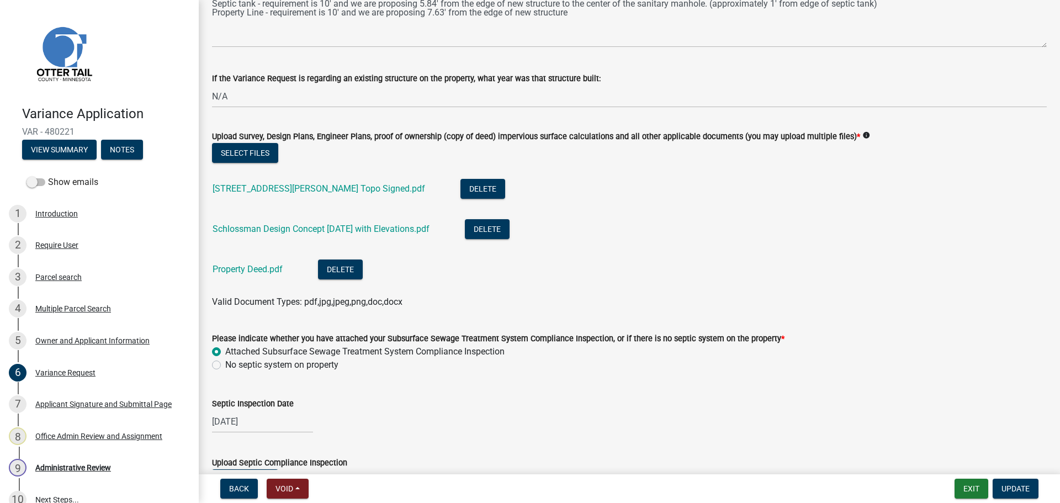
scroll to position [221, 0]
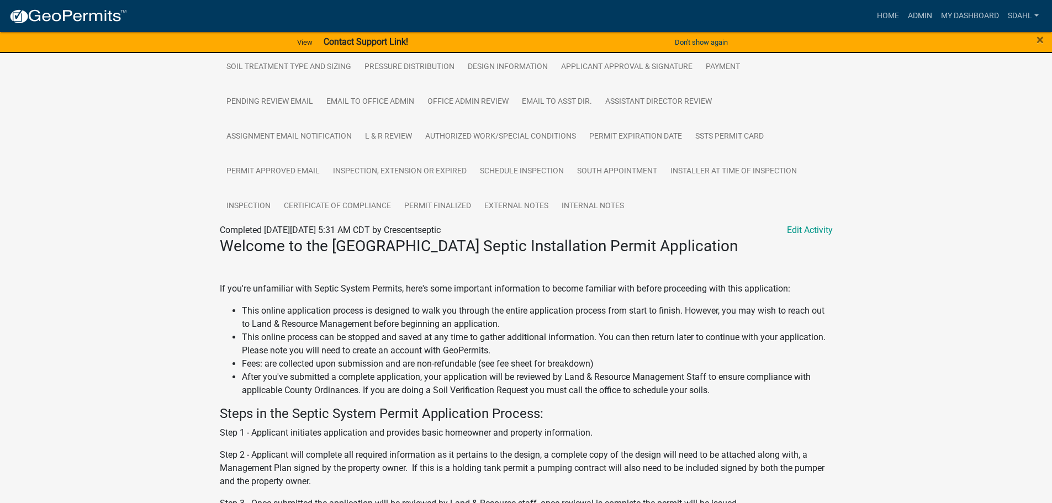
scroll to position [331, 0]
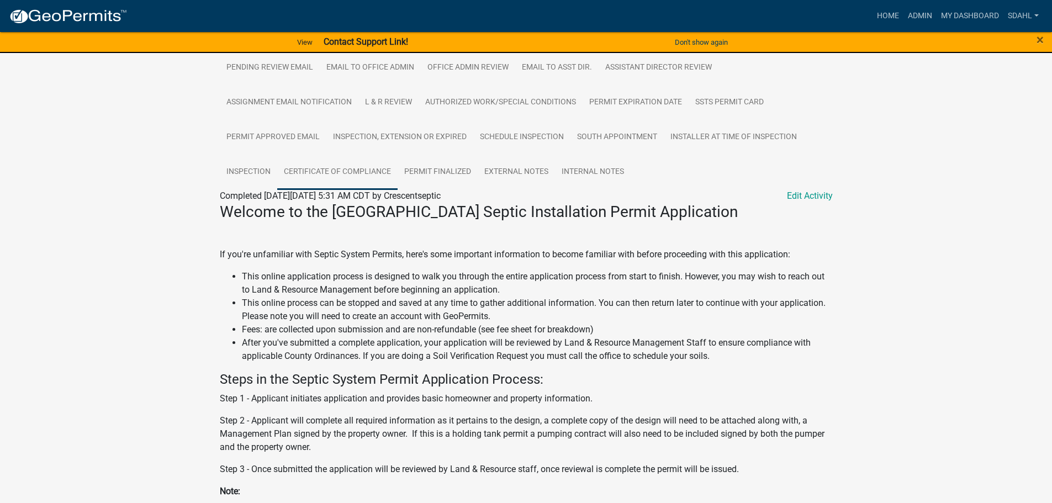
click at [335, 179] on link "Certificate of Compliance" at bounding box center [337, 172] width 120 height 35
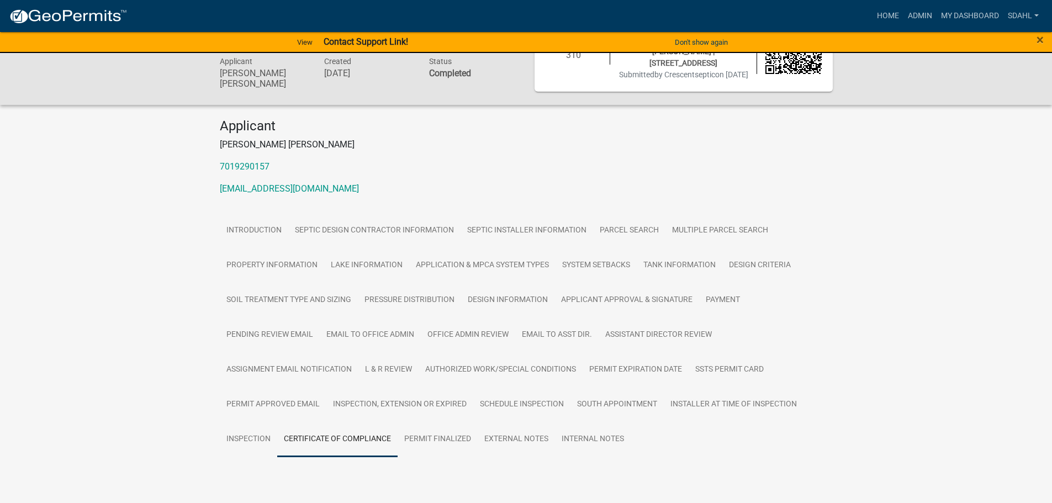
scroll to position [93, 0]
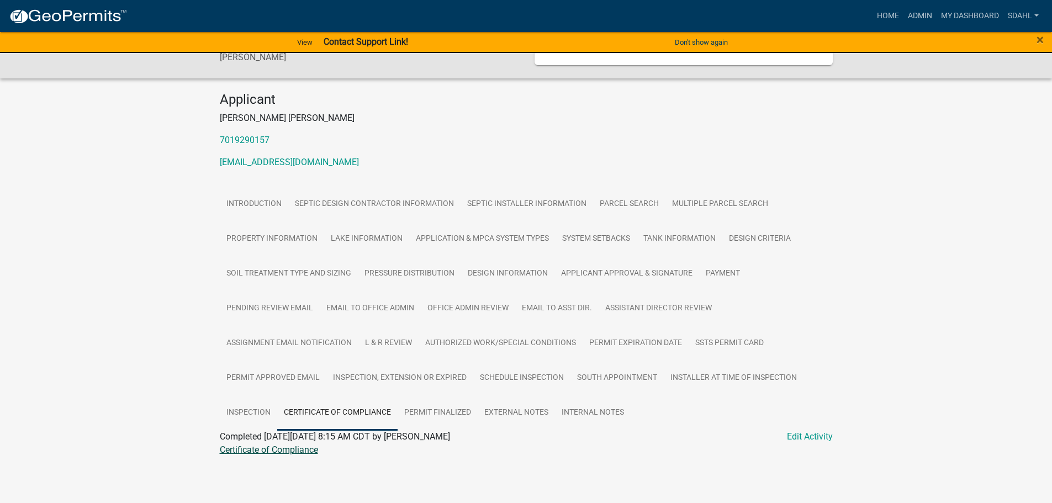
click at [290, 451] on link "Certificate of Compliance" at bounding box center [269, 449] width 98 height 10
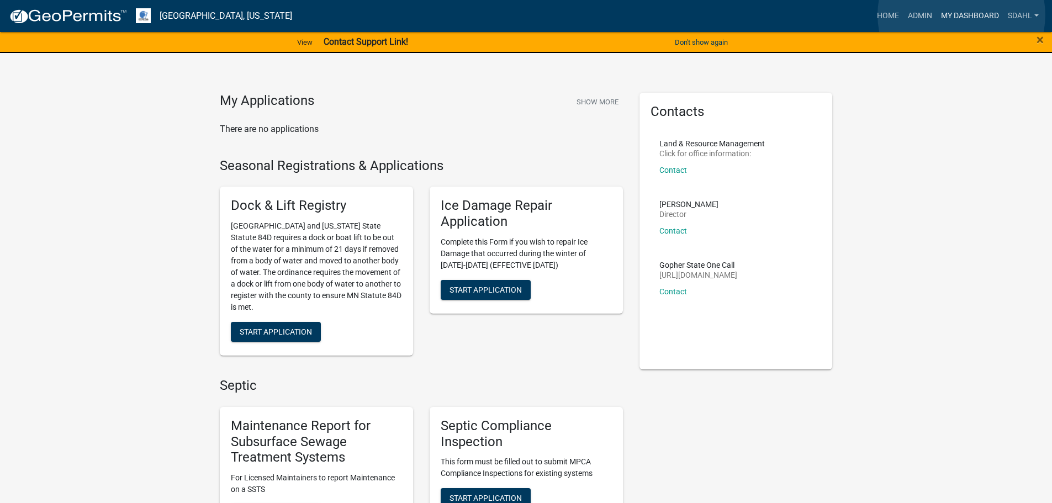
click at [961, 15] on link "My Dashboard" at bounding box center [969, 16] width 67 height 21
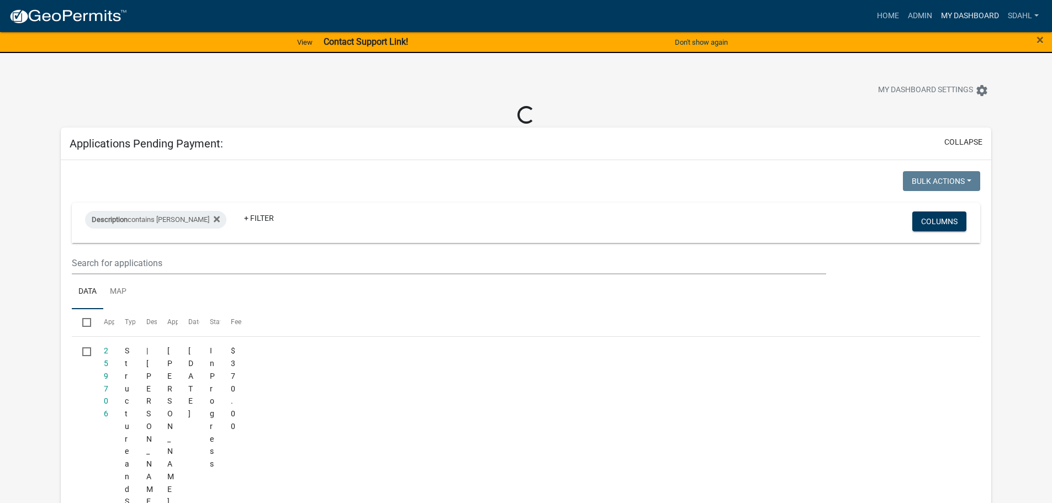
select select "3: 100"
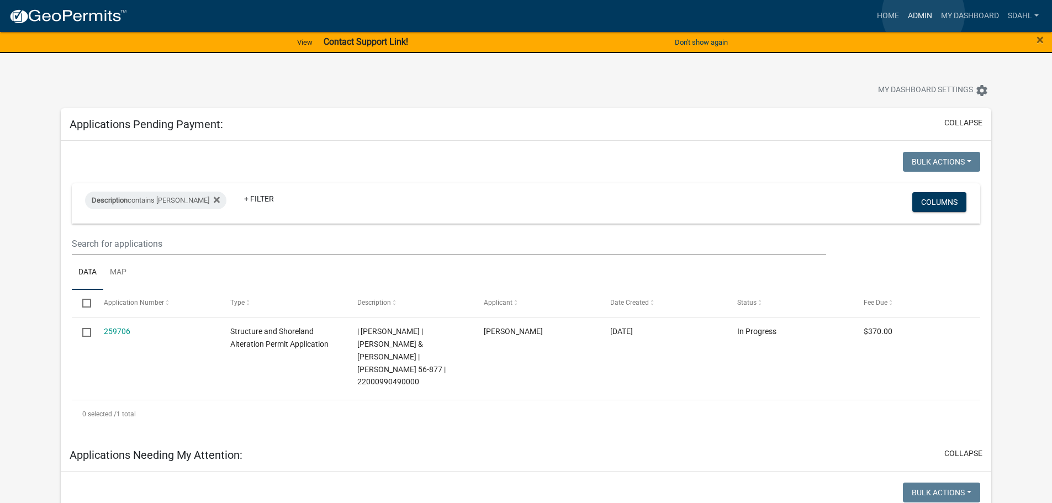
click at [923, 14] on link "Admin" at bounding box center [919, 16] width 33 height 21
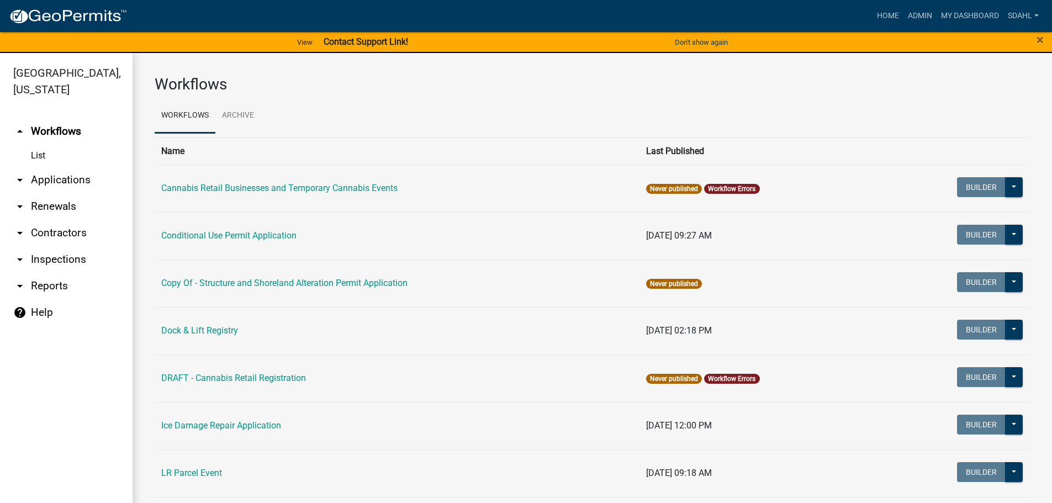
click at [50, 177] on link "arrow_drop_down Applications" at bounding box center [66, 180] width 132 height 26
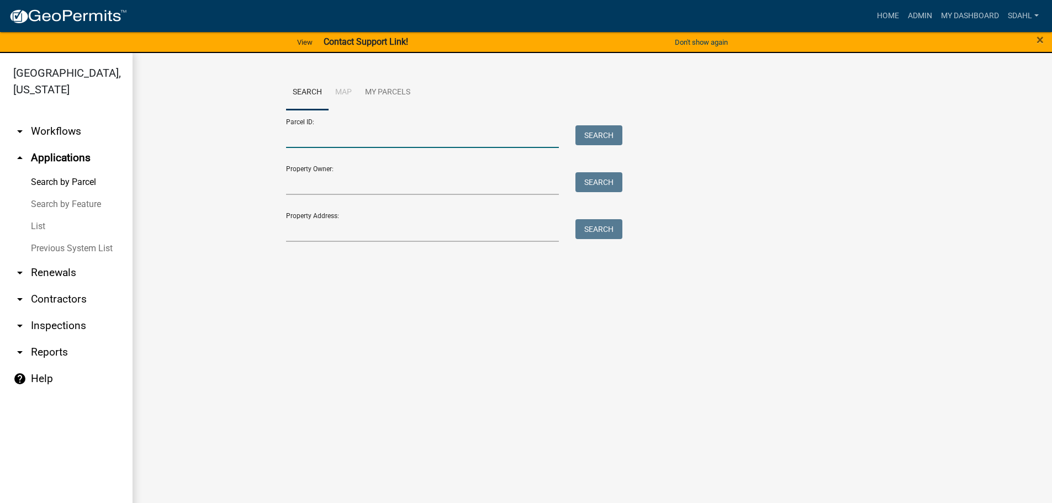
click at [353, 139] on input "Parcel ID:" at bounding box center [422, 136] width 273 height 23
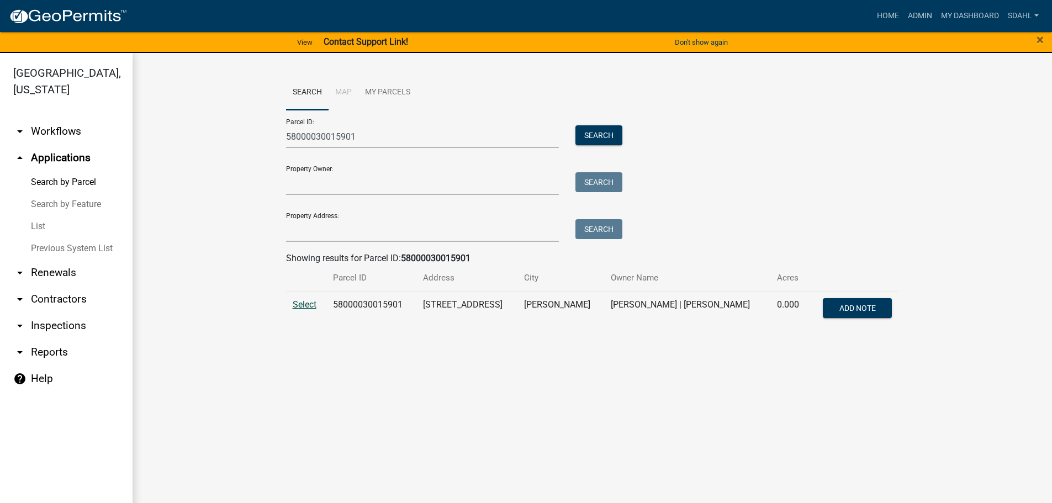
click at [303, 305] on span "Select" at bounding box center [305, 304] width 24 height 10
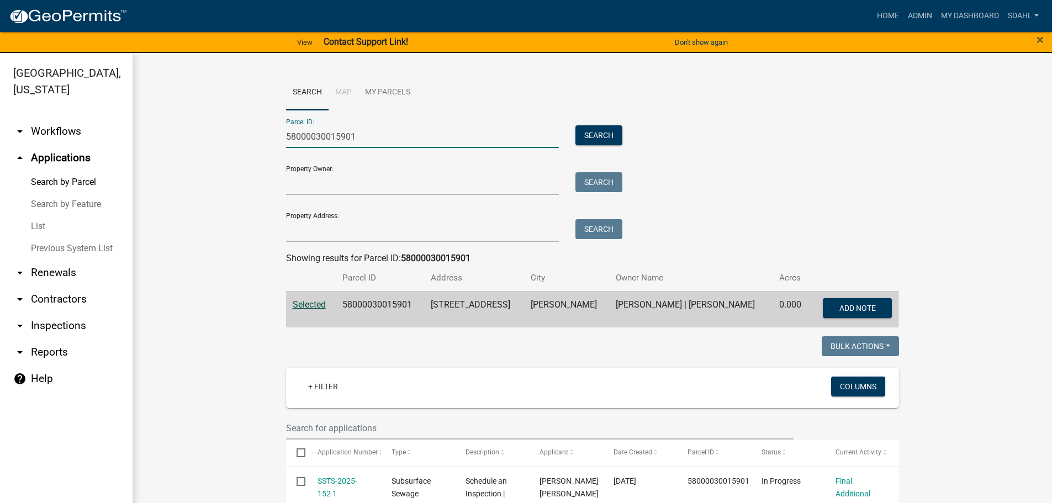
drag, startPoint x: 365, startPoint y: 139, endPoint x: 194, endPoint y: 139, distance: 170.6
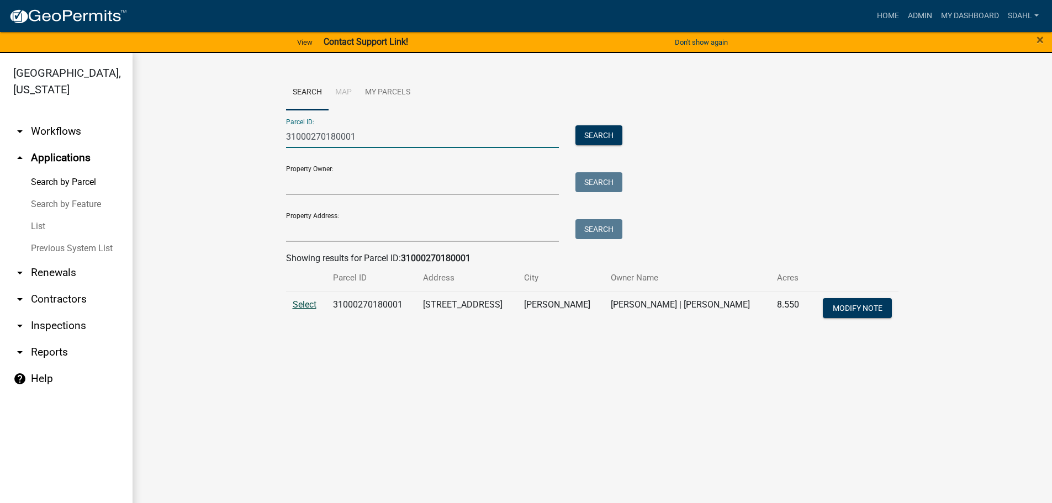
type input "31000270180001"
click at [293, 300] on span "Select" at bounding box center [305, 304] width 24 height 10
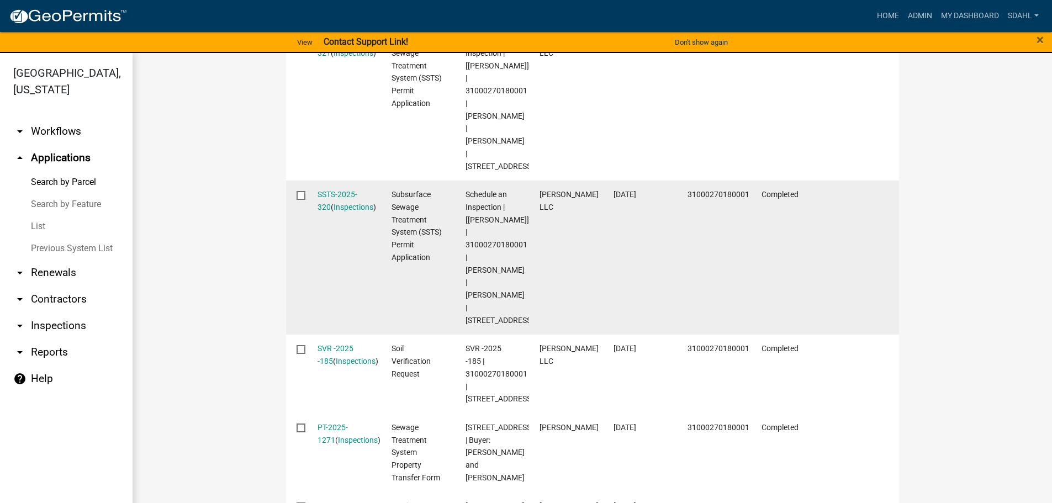
scroll to position [442, 0]
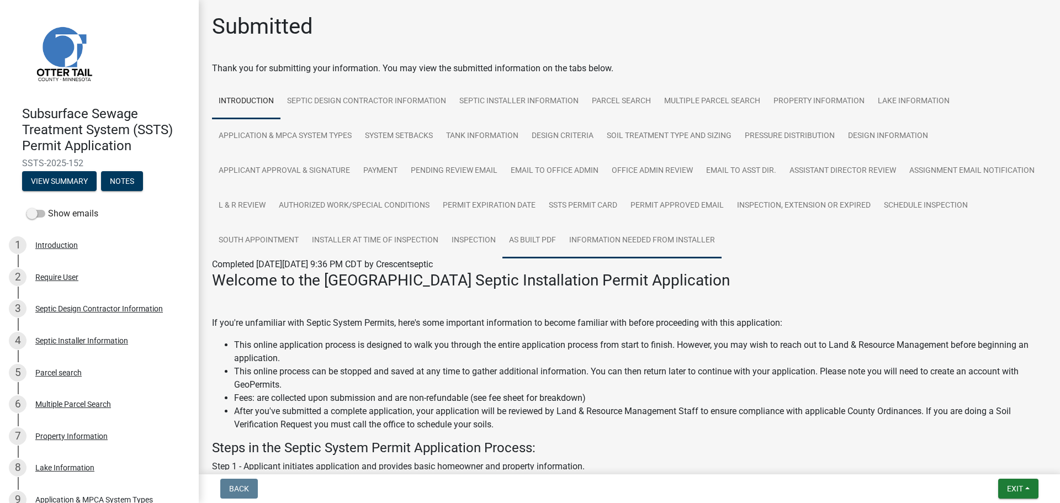
click at [563, 243] on link "As built pdf" at bounding box center [532, 240] width 60 height 35
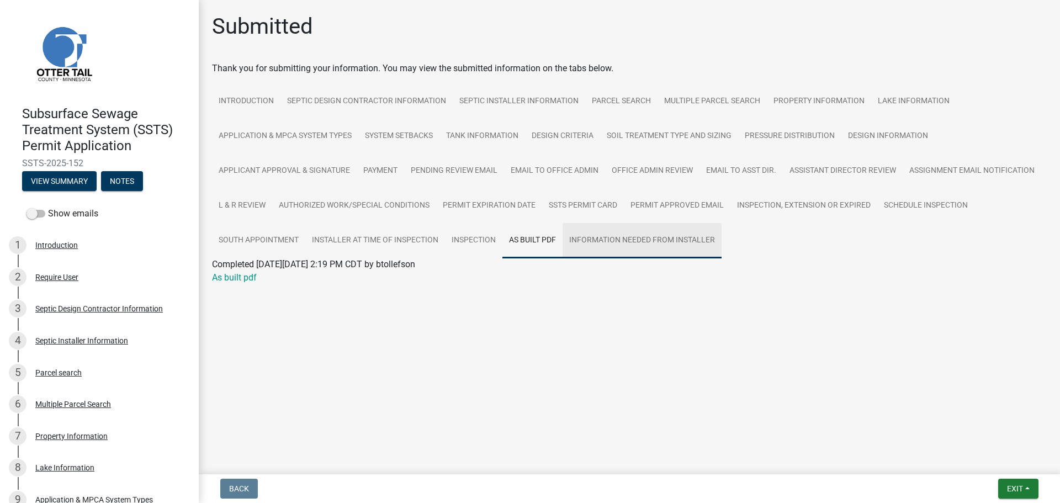
click at [633, 243] on link "Information Needed from Installer" at bounding box center [642, 240] width 159 height 35
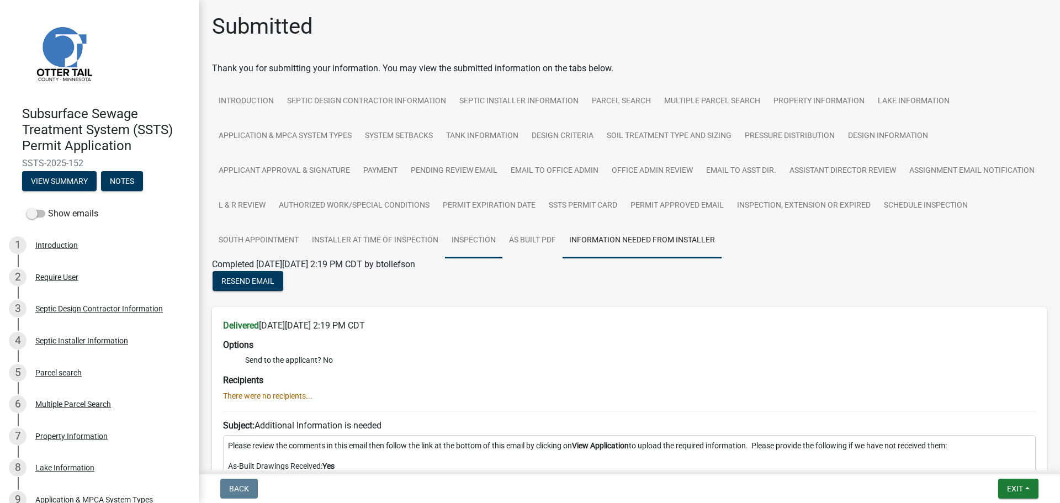
click at [502, 245] on link "Inspection" at bounding box center [473, 240] width 57 height 35
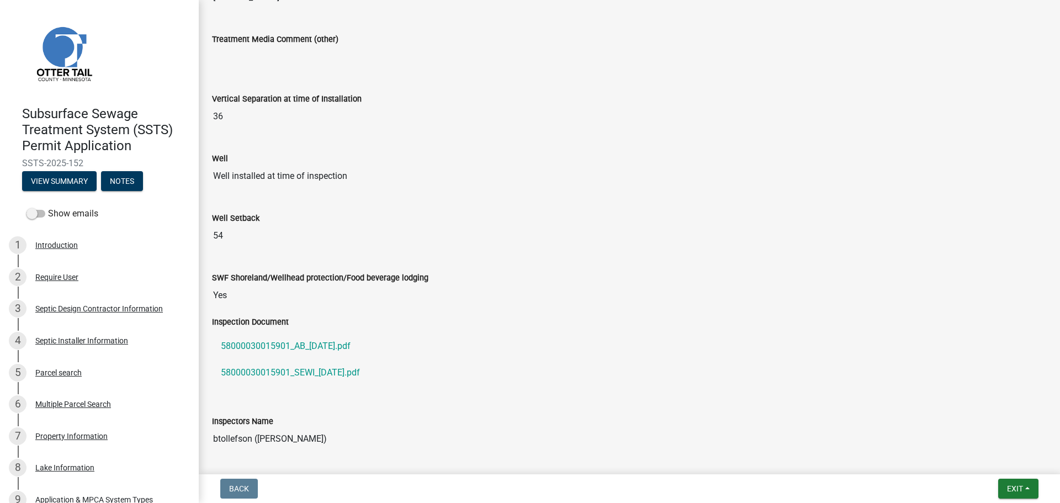
scroll to position [773, 0]
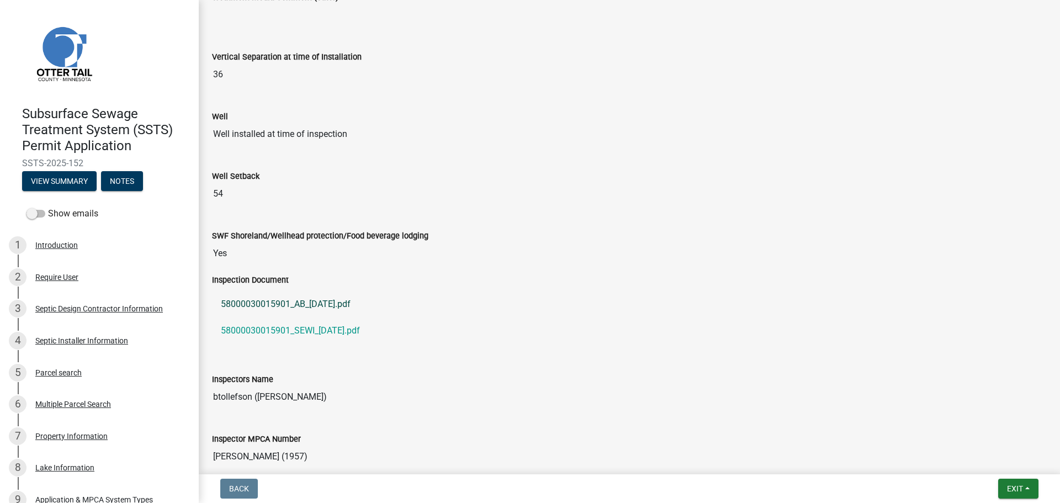
click at [325, 307] on link "58000030015901_AB_[DATE].pdf" at bounding box center [629, 304] width 835 height 26
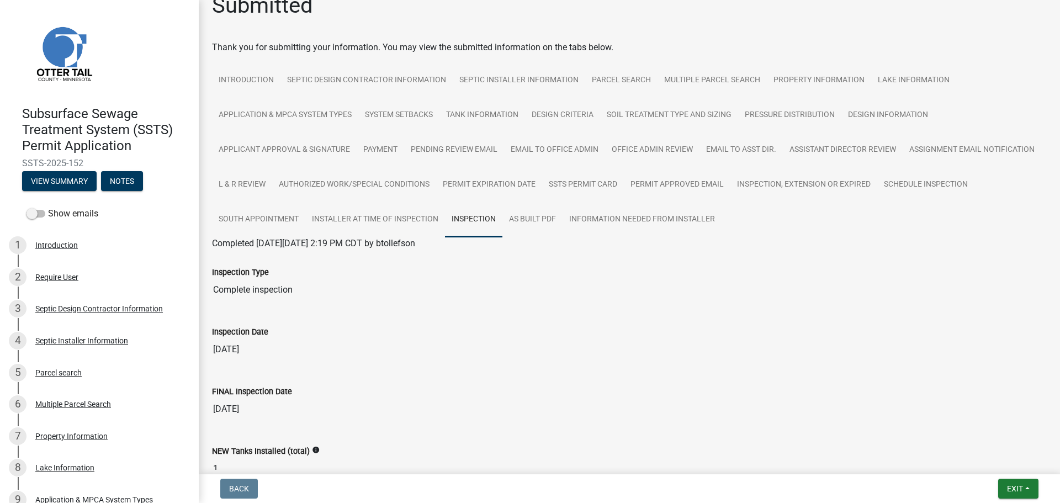
scroll to position [0, 0]
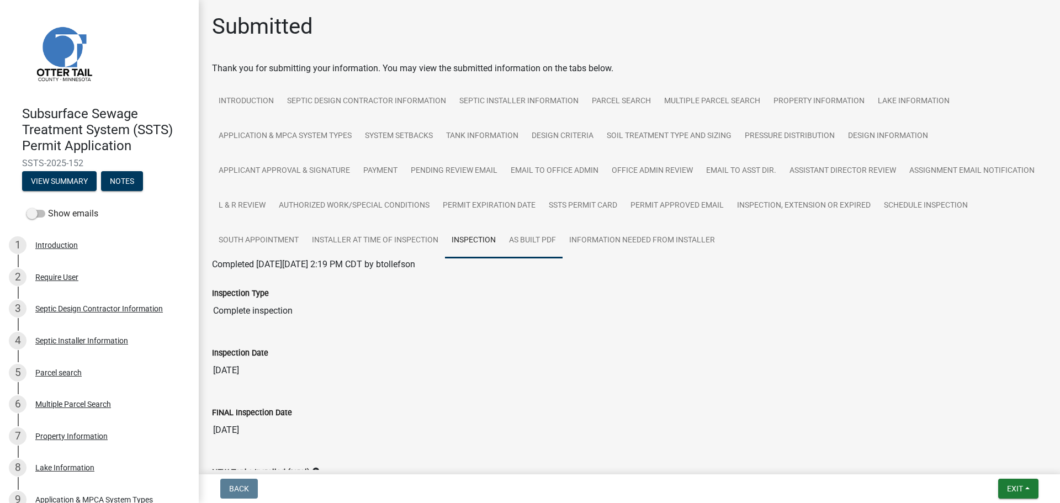
click at [563, 236] on link "As built pdf" at bounding box center [532, 240] width 60 height 35
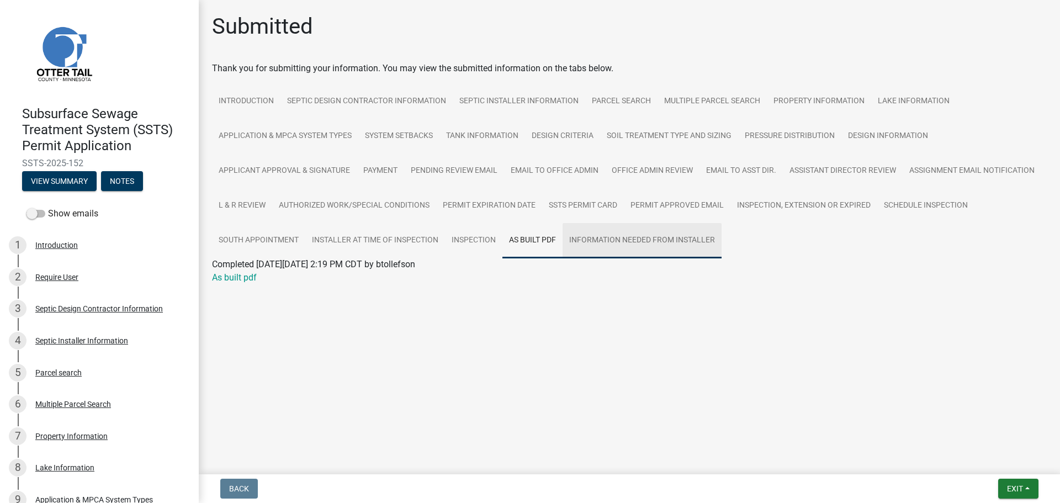
click at [658, 240] on link "Information Needed from Installer" at bounding box center [642, 240] width 159 height 35
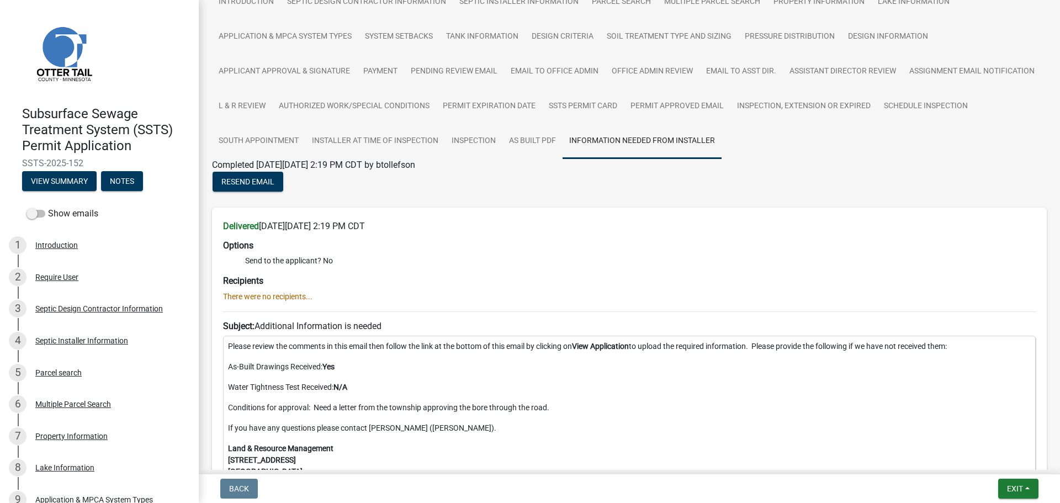
scroll to position [55, 0]
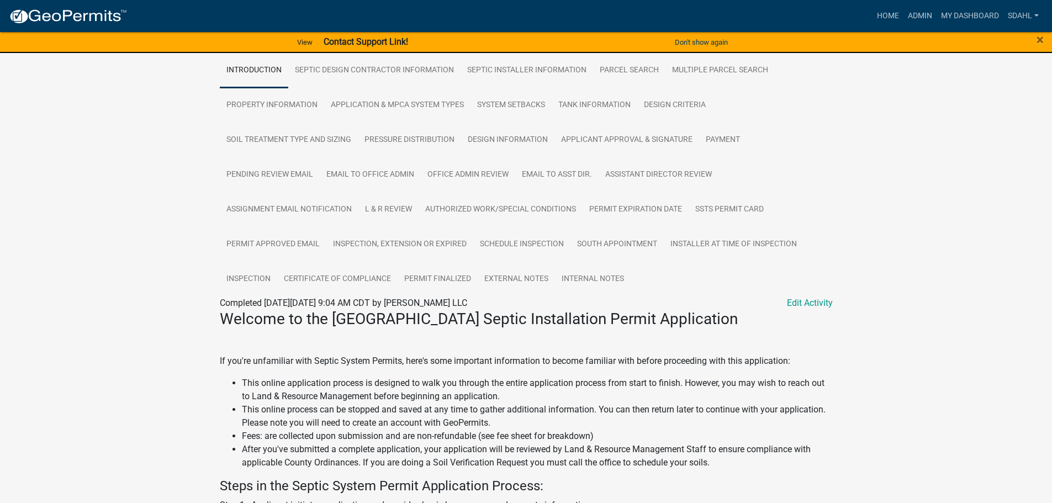
scroll to position [221, 0]
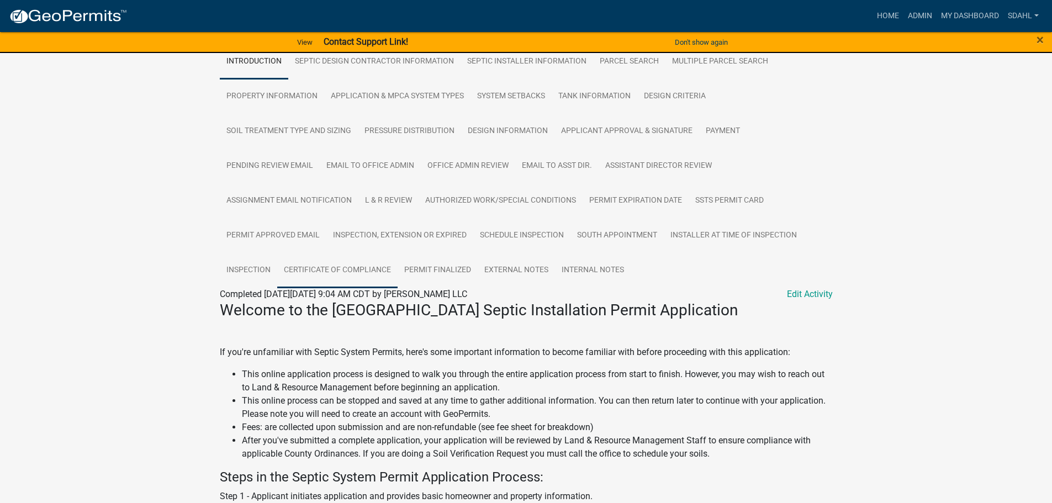
click at [341, 266] on link "Certificate of Compliance" at bounding box center [337, 270] width 120 height 35
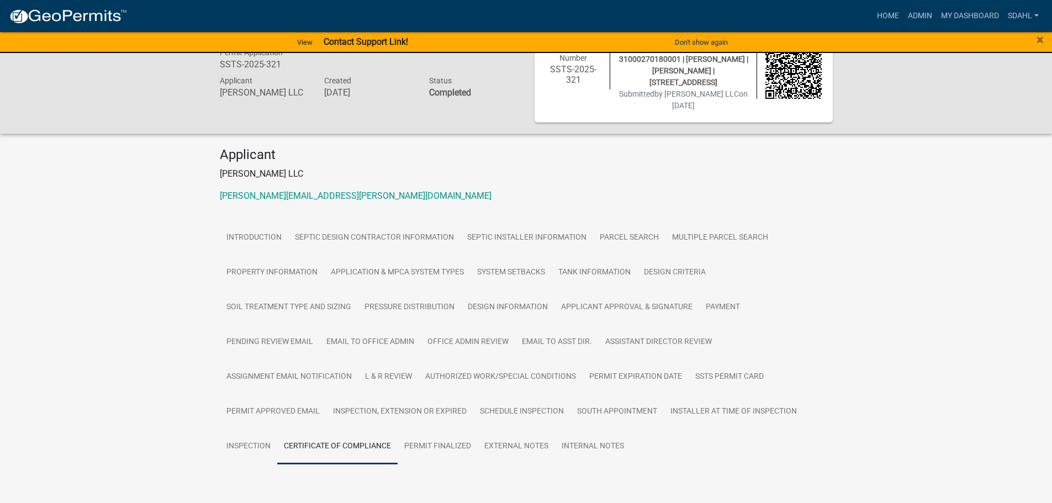
scroll to position [71, 0]
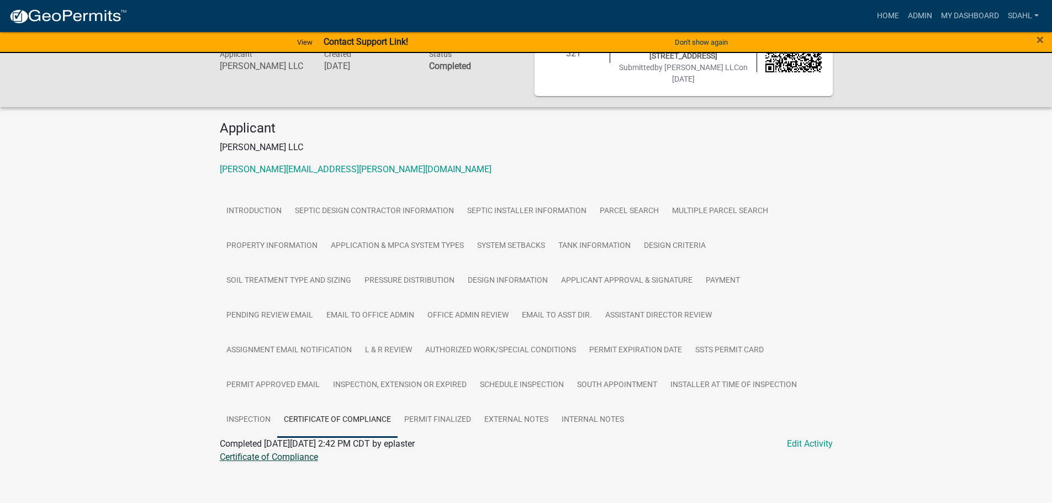
click at [257, 452] on link "Certificate of Compliance" at bounding box center [269, 457] width 98 height 10
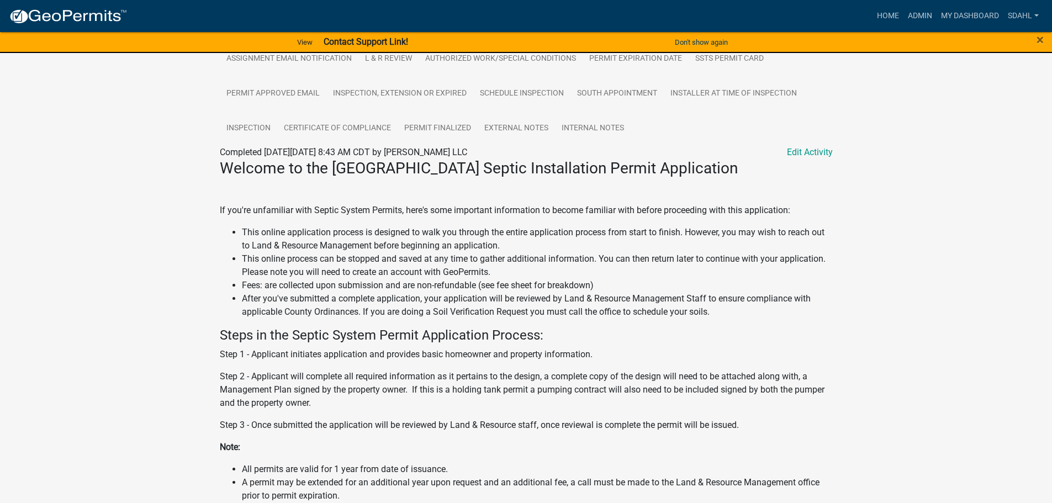
scroll to position [386, 0]
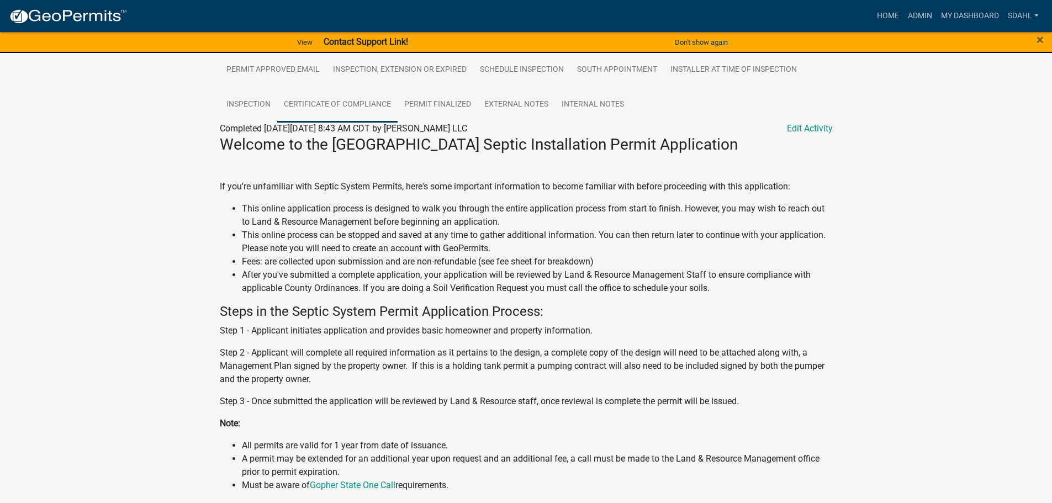
click at [366, 99] on link "Certificate of Compliance" at bounding box center [337, 104] width 120 height 35
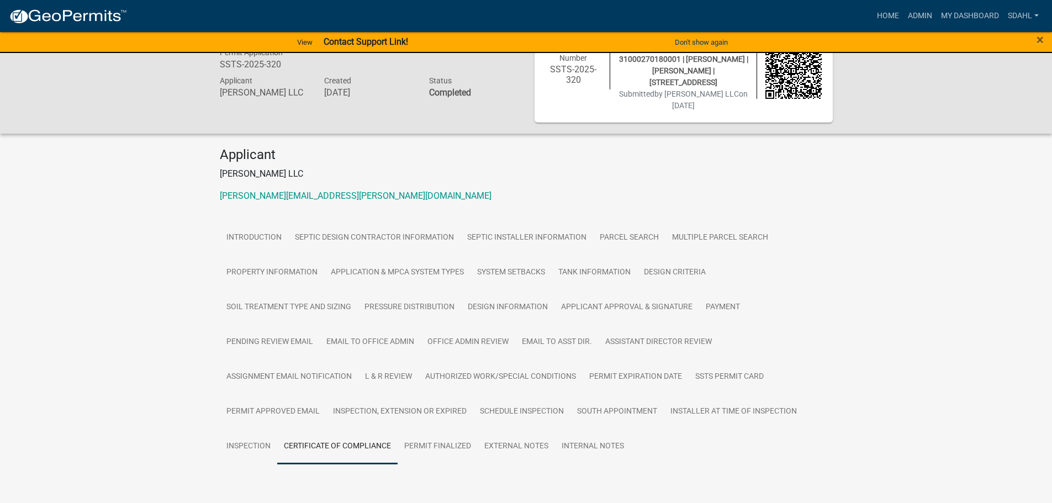
scroll to position [71, 0]
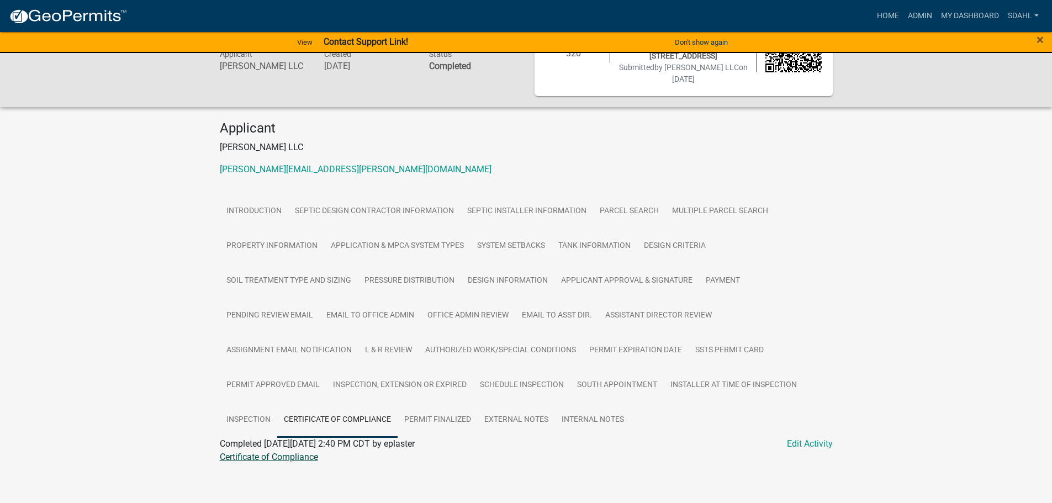
click at [309, 453] on link "Certificate of Compliance" at bounding box center [269, 457] width 98 height 10
